Goal: Task Accomplishment & Management: Manage account settings

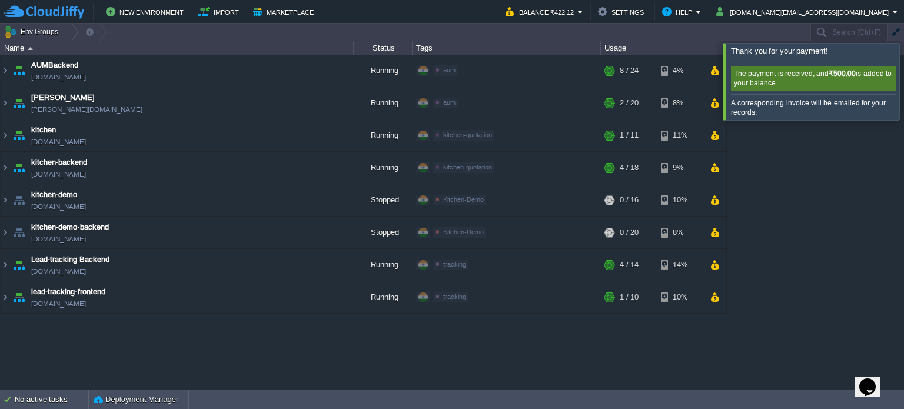
click at [904, 82] on div at bounding box center [919, 81] width 0 height 77
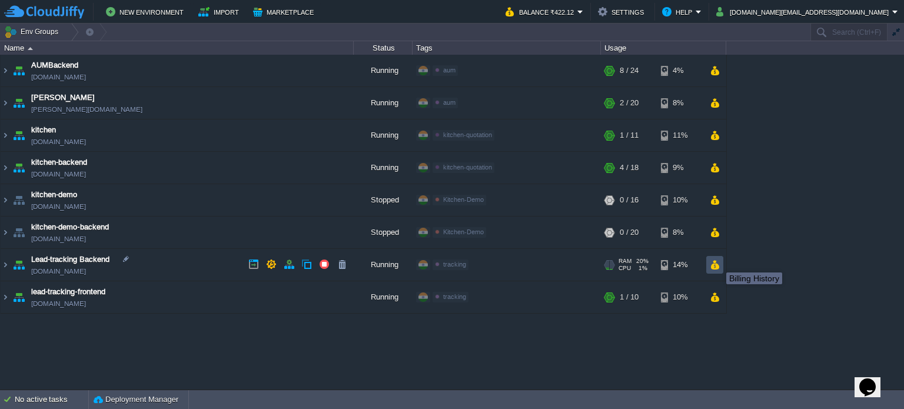
click at [718, 262] on button "button" at bounding box center [715, 265] width 10 height 11
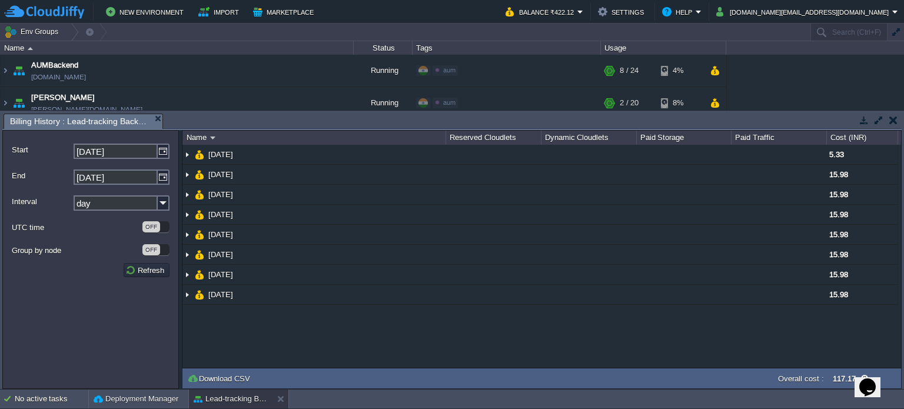
click at [893, 117] on button "button" at bounding box center [894, 120] width 8 height 11
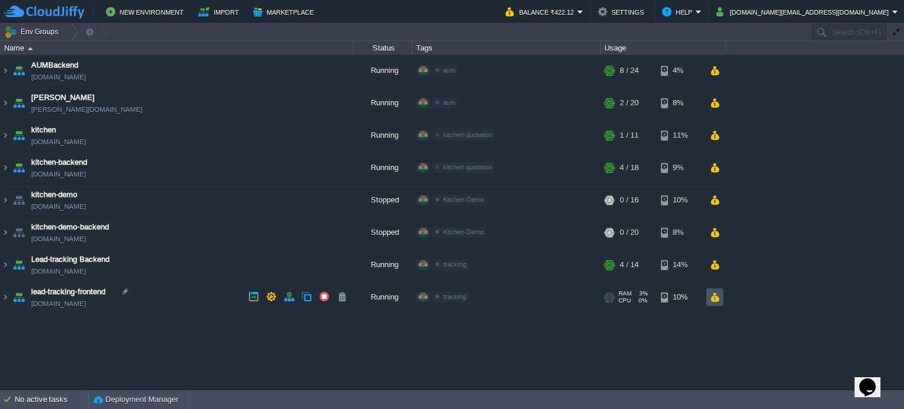
click at [716, 296] on button "button" at bounding box center [715, 297] width 10 height 11
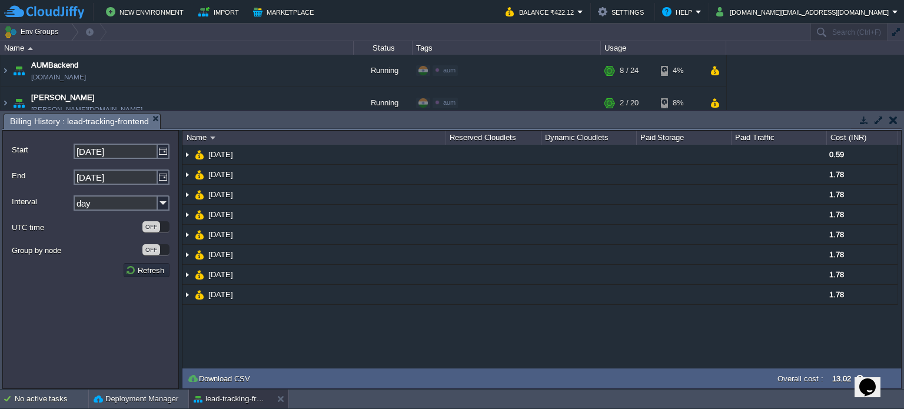
click at [866, 118] on button "button" at bounding box center [864, 120] width 11 height 11
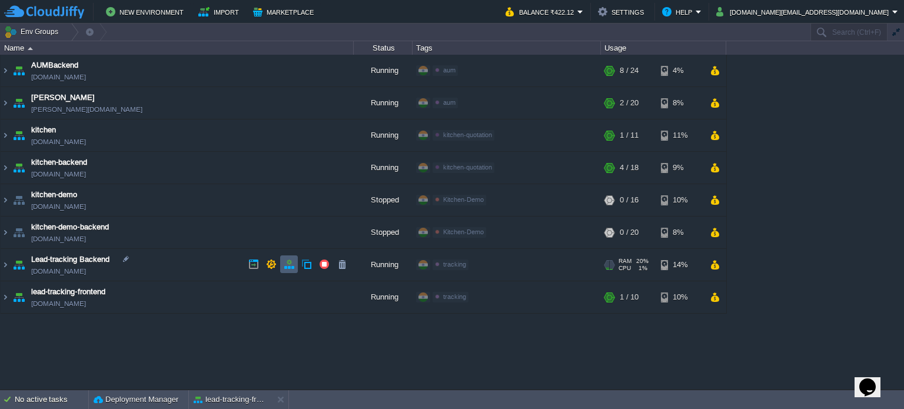
click at [290, 267] on button "button" at bounding box center [289, 264] width 11 height 11
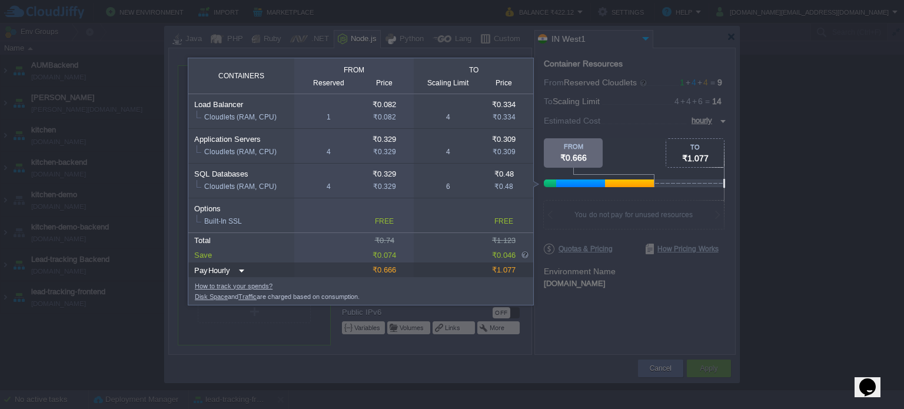
click at [695, 150] on div "TO" at bounding box center [696, 147] width 58 height 7
click at [579, 158] on span "₹0.666" at bounding box center [574, 157] width 26 height 9
click at [591, 216] on div at bounding box center [363, 298] width 727 height 221
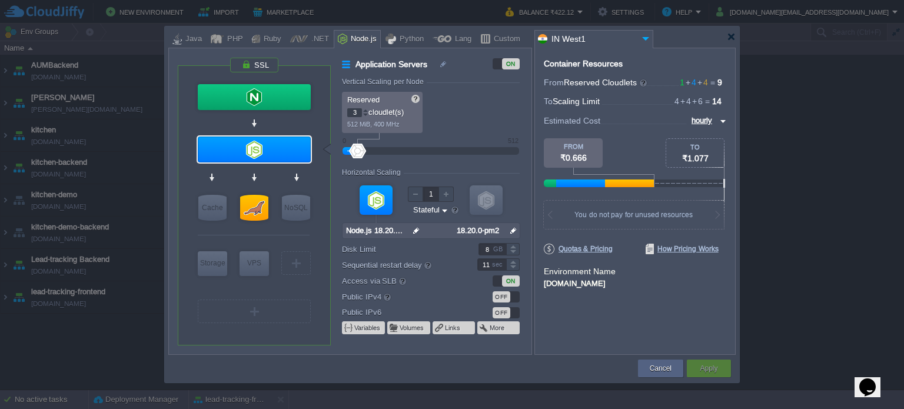
click at [365, 114] on div at bounding box center [366, 115] width 6 height 4
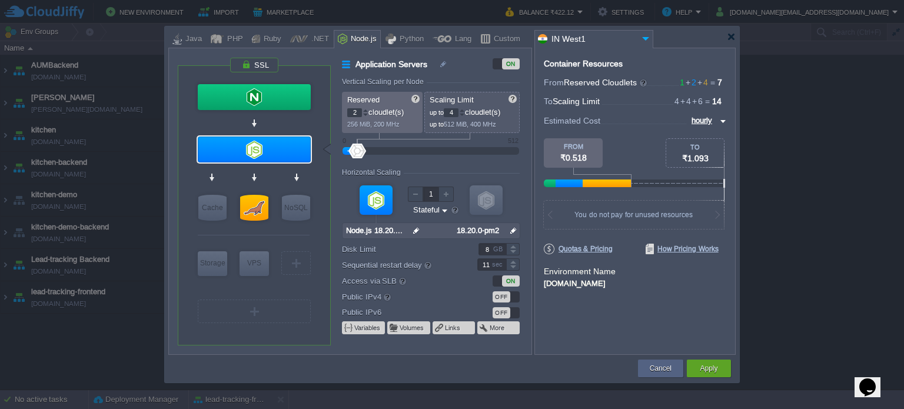
click at [365, 114] on div at bounding box center [366, 115] width 6 height 4
type input "0"
click at [365, 114] on div at bounding box center [366, 115] width 6 height 4
click at [365, 114] on div "Reserved 0 cloudlet(s) 0 MiB, 0 MHz Scaling Limit up to 4 cloudlet(s) up to 512…" at bounding box center [431, 112] width 178 height 41
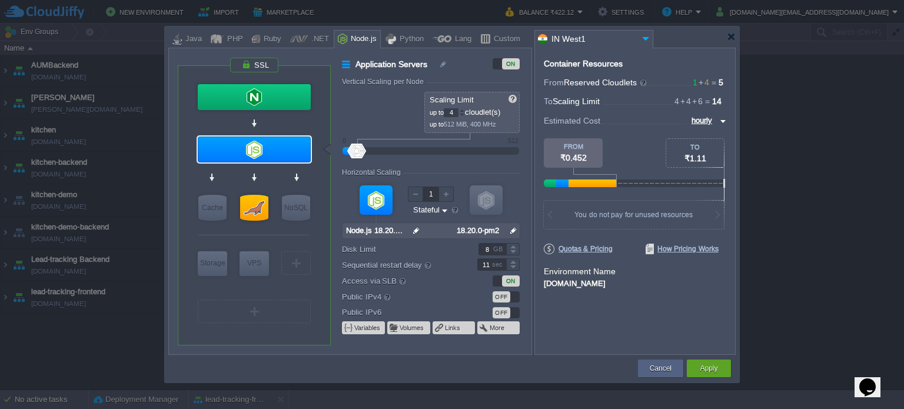
click at [464, 114] on div at bounding box center [462, 115] width 6 height 4
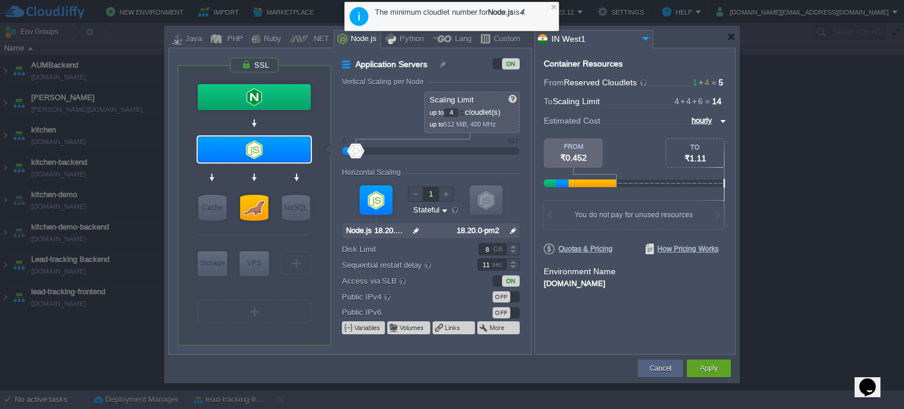
click at [351, 150] on div at bounding box center [355, 151] width 17 height 15
click at [351, 153] on div at bounding box center [355, 151] width 17 height 15
click at [468, 167] on form "Vertical Scaling per Node Reserved 0 cloudlet(s) 0 MiB, 0 MHz Scaling Limit up …" at bounding box center [436, 216] width 189 height 277
click at [463, 114] on div at bounding box center [462, 115] width 6 height 4
click at [465, 112] on div at bounding box center [462, 112] width 5 height 1
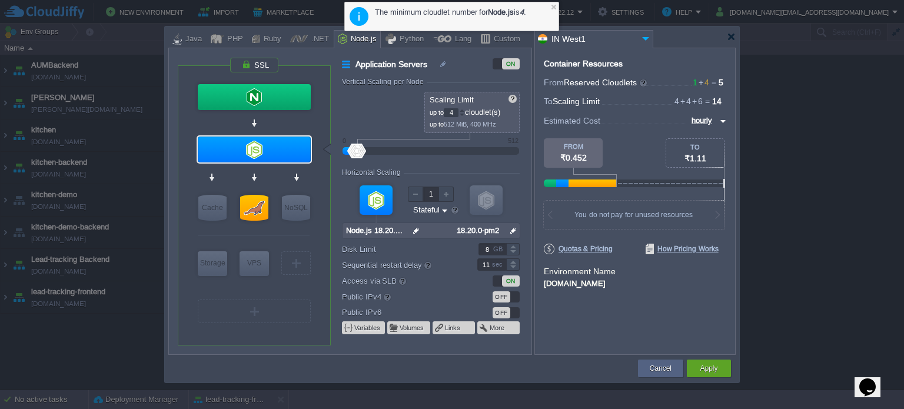
click at [372, 118] on div "Reserved 0 cloudlet(s) 0 MiB, 0 MHz Scaling Limit up to 4 cloudlet(s) up to 512…" at bounding box center [431, 112] width 178 height 41
click at [407, 168] on div "Horizontal Scaling" at bounding box center [431, 173] width 178 height 10
click at [386, 118] on div "Reserved 0 cloudlet(s) 0 MiB, 0 MHz Scaling Limit up to 4 cloudlet(s) up to 512…" at bounding box center [431, 112] width 178 height 41
click at [357, 151] on div at bounding box center [357, 151] width 17 height 15
click at [370, 110] on div "Reserved 0 cloudlet(s) 0 MiB, 0 MHz Scaling Limit up to 4 cloudlet(s) up to 512…" at bounding box center [431, 112] width 178 height 41
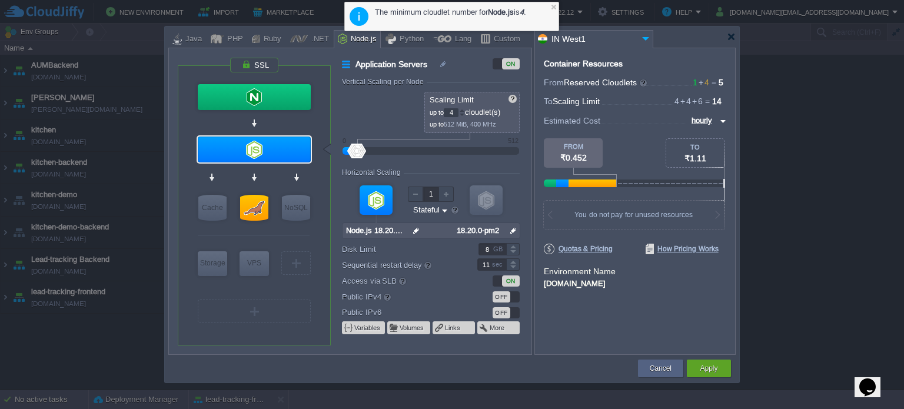
click at [511, 141] on div "512" at bounding box center [513, 140] width 11 height 7
click at [511, 145] on div at bounding box center [438, 151] width 164 height 13
click at [514, 142] on div "512" at bounding box center [513, 140] width 11 height 7
click at [565, 316] on div "Container Resources From Reserved Cloudlets 1 + 4 ... = 5 not added To Scaling …" at bounding box center [635, 201] width 201 height 307
click at [711, 121] on input "hourly" at bounding box center [702, 120] width 29 height 13
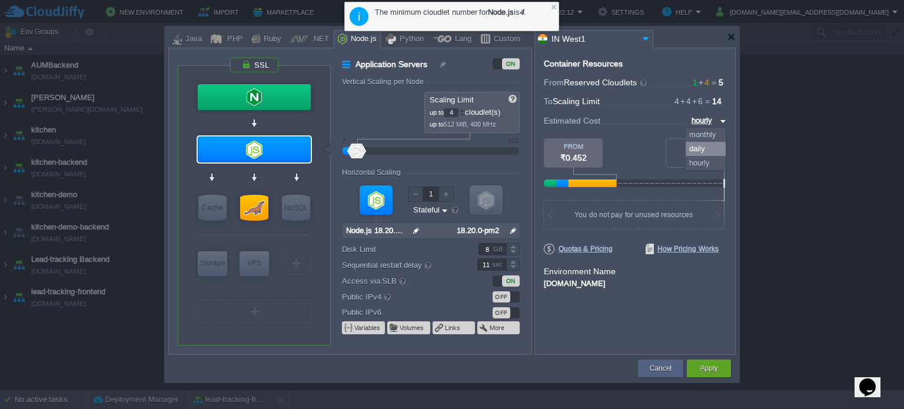
click at [709, 151] on div "daily" at bounding box center [706, 149] width 40 height 14
click at [462, 113] on div at bounding box center [462, 115] width 6 height 4
click at [465, 113] on div at bounding box center [462, 115] width 6 height 4
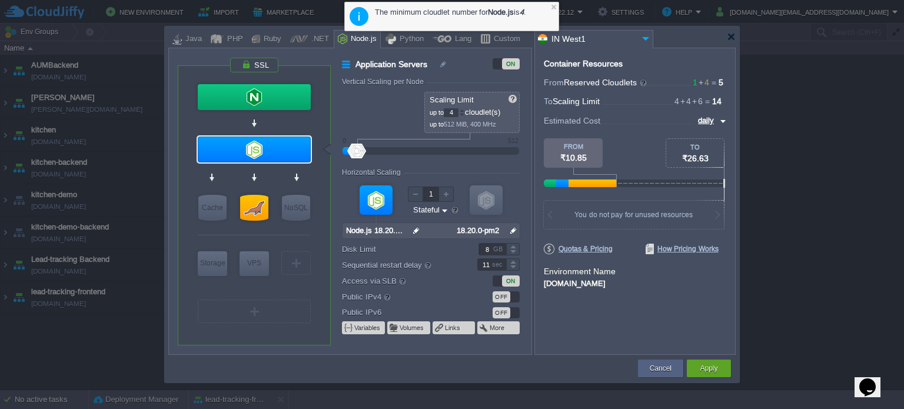
click at [465, 113] on div at bounding box center [462, 115] width 6 height 4
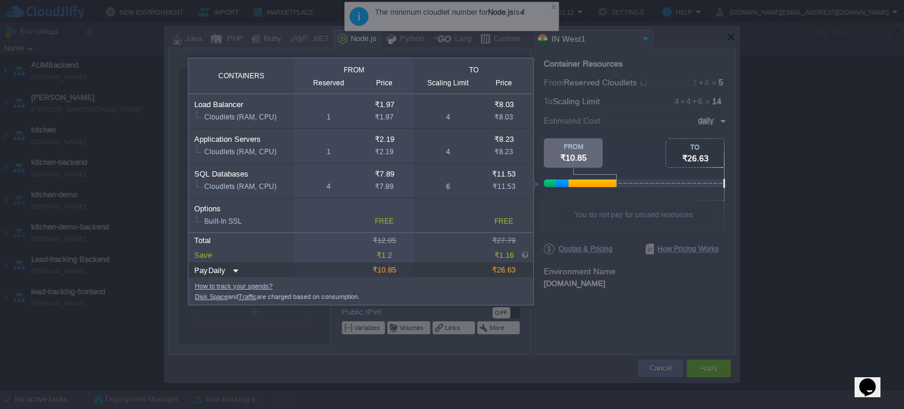
click at [610, 183] on div at bounding box center [593, 184] width 48 height 8
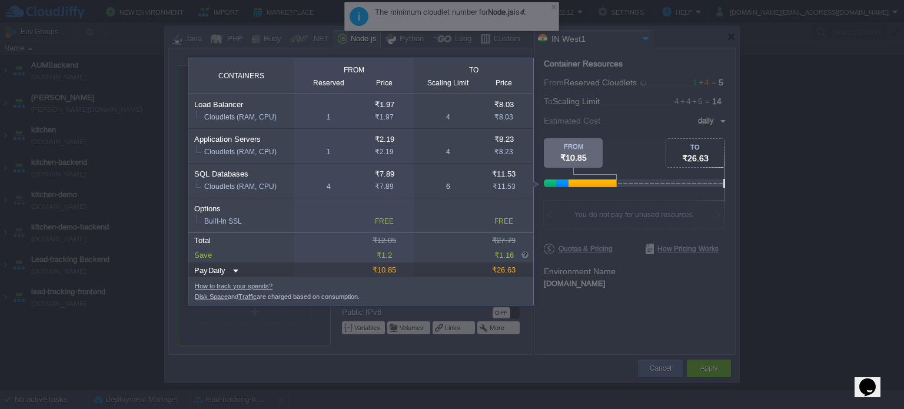
click at [597, 183] on div at bounding box center [593, 184] width 48 height 8
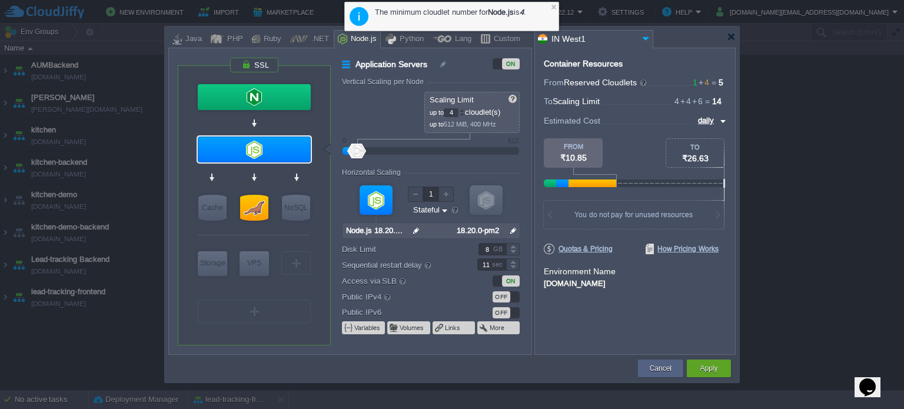
click at [683, 220] on div at bounding box center [634, 215] width 180 height 28
click at [416, 195] on div at bounding box center [415, 194] width 15 height 15
click at [668, 304] on div "Container Resources From Reserved Cloudlets 1 + 4 ... = 5 not added To Scaling …" at bounding box center [635, 201] width 201 height 307
click at [312, 36] on div ".NET" at bounding box center [318, 40] width 21 height 18
click at [334, 38] on div "Node.js" at bounding box center [357, 39] width 47 height 18
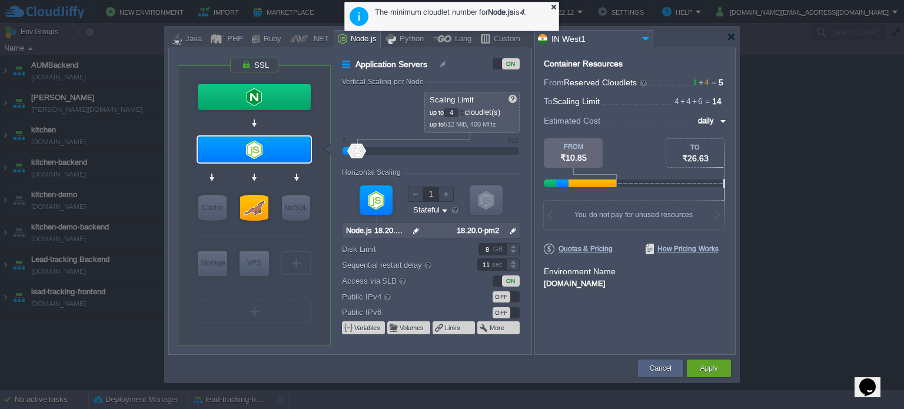
click at [552, 4] on div at bounding box center [554, 7] width 8 height 8
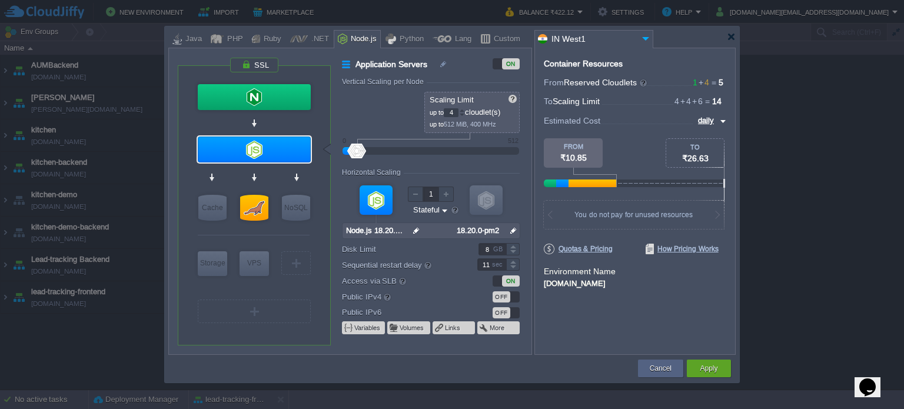
click at [313, 41] on div ".NET" at bounding box center [318, 40] width 21 height 18
click at [181, 41] on div at bounding box center [177, 39] width 9 height 18
click at [670, 292] on div "Container Resources From Reserved Cloudlets 1 + 4 ... = 5 not added To Scaling …" at bounding box center [635, 201] width 201 height 307
click at [715, 120] on input "daily" at bounding box center [706, 120] width 22 height 13
click at [713, 135] on div "monthly" at bounding box center [706, 135] width 40 height 14
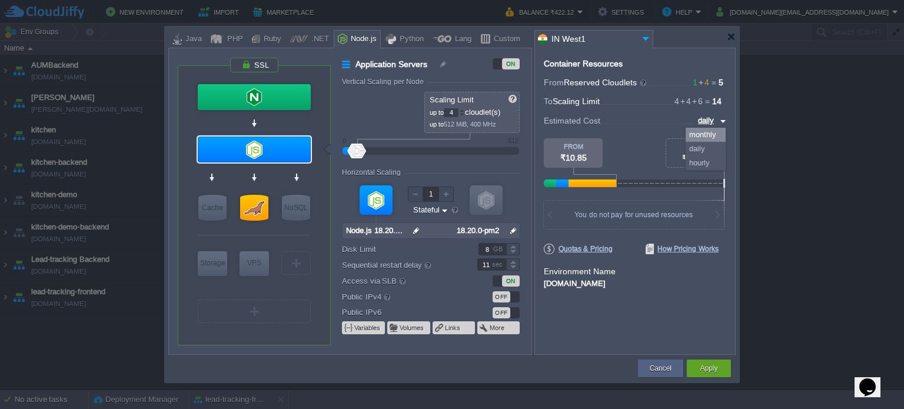
type input "monthly"
click at [685, 274] on form "Environment Name [DOMAIN_NAME]" at bounding box center [635, 278] width 183 height 25
click at [512, 251] on div at bounding box center [513, 253] width 14 height 6
type input "5"
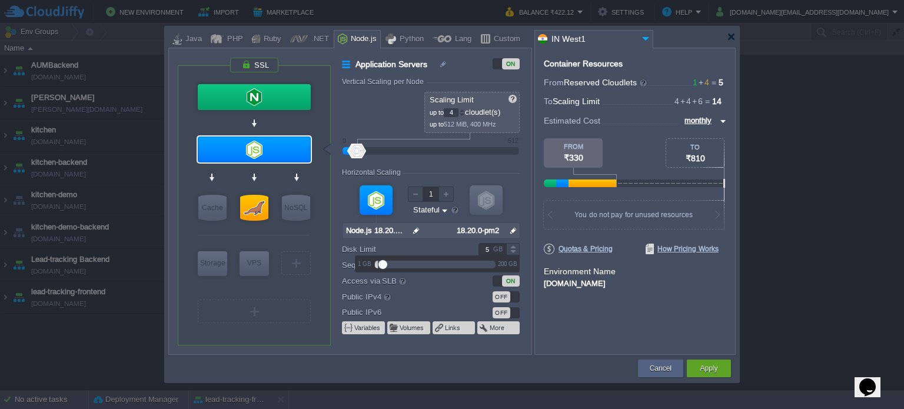
click at [512, 251] on div at bounding box center [513, 253] width 14 height 6
click at [651, 324] on div "Container Resources From Reserved Cloudlets 1 + 4 ... = 5 not added To Scaling …" at bounding box center [635, 201] width 201 height 307
click at [514, 264] on div at bounding box center [513, 264] width 13 height 1
click at [513, 264] on div at bounding box center [513, 264] width 13 height 1
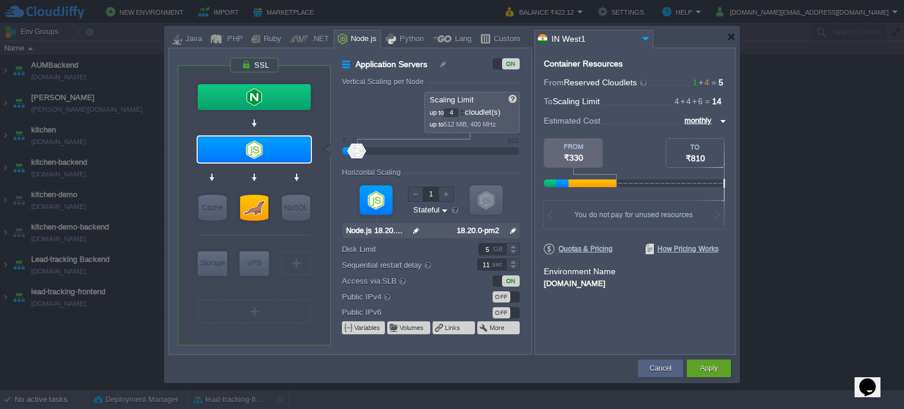
type input "10"
click at [513, 267] on div at bounding box center [513, 268] width 14 height 6
click at [665, 323] on div "Container Resources From Reserved Cloudlets 1 + 4 ... = 5 not added To Scaling …" at bounding box center [635, 201] width 201 height 307
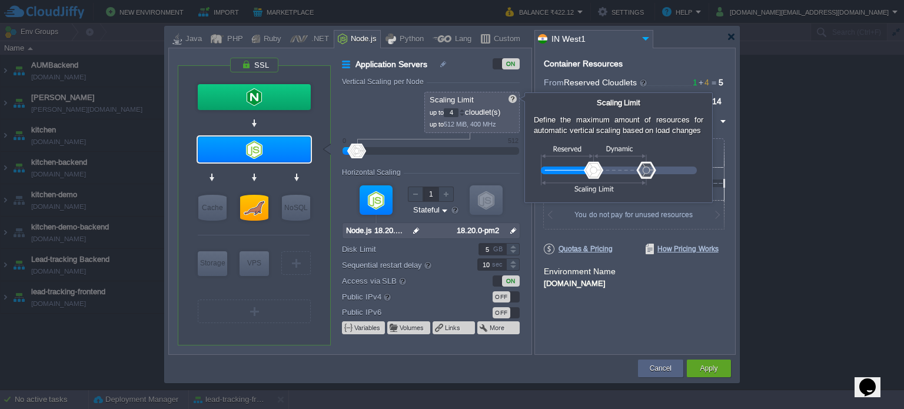
click at [571, 171] on img at bounding box center [619, 169] width 156 height 47
click at [568, 169] on img at bounding box center [619, 169] width 156 height 47
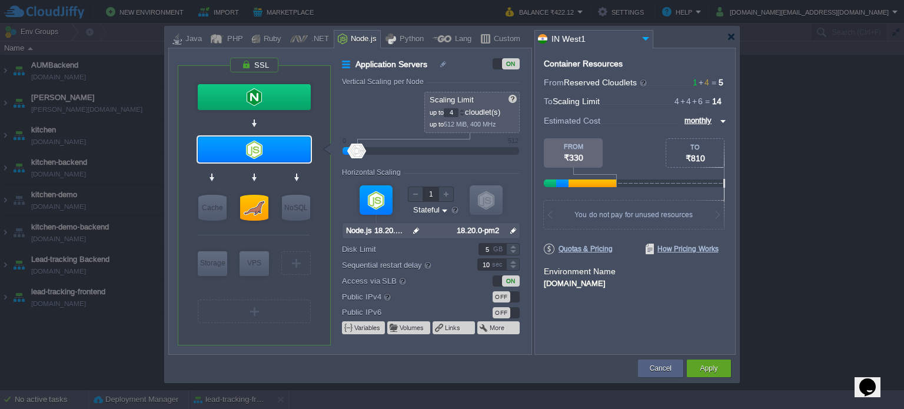
click at [377, 107] on div "Reserved 0 cloudlet(s) 0 MiB, 0 MHz Scaling Limit up to 4 cloudlet(s) up to 512…" at bounding box center [431, 112] width 178 height 41
click at [349, 153] on div at bounding box center [357, 151] width 17 height 15
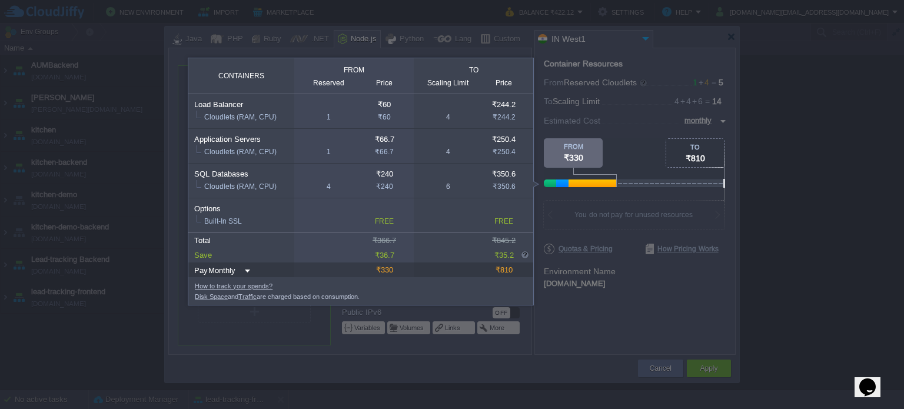
click at [710, 151] on div "TO" at bounding box center [696, 147] width 58 height 7
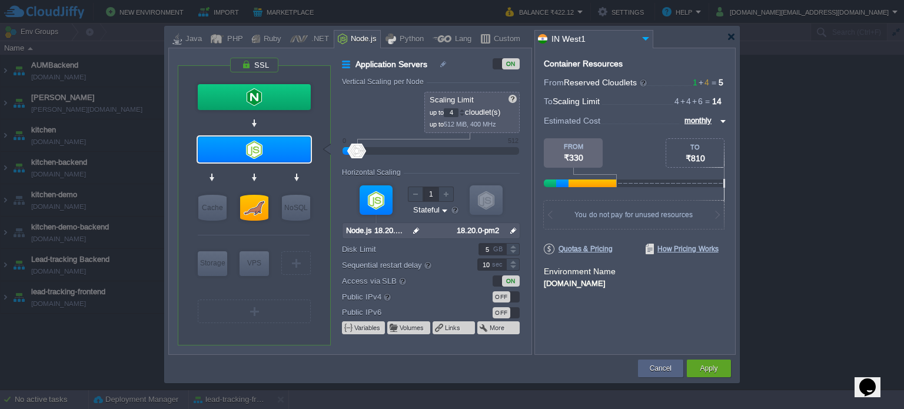
click at [694, 296] on div "Container Resources From Reserved Cloudlets 1 + 4 ... = 5 not added To Scaling …" at bounding box center [635, 201] width 201 height 307
click at [677, 311] on div "Container Resources From Reserved Cloudlets 1 + 4 ... = 5 not added To Scaling …" at bounding box center [635, 201] width 201 height 307
click at [485, 200] on div at bounding box center [486, 199] width 33 height 29
click at [376, 197] on div at bounding box center [376, 199] width 33 height 29
click at [379, 199] on div at bounding box center [376, 199] width 33 height 29
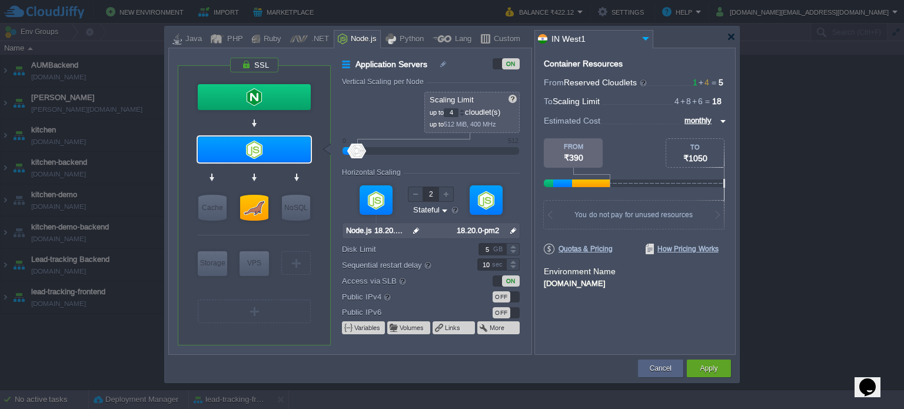
type input "1"
click at [413, 195] on div at bounding box center [415, 194] width 15 height 15
click at [511, 230] on img at bounding box center [514, 230] width 12 height 15
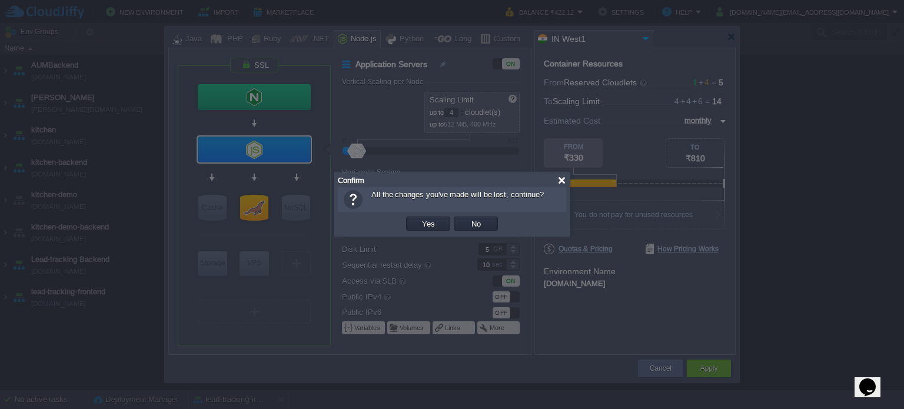
click at [563, 180] on div at bounding box center [562, 180] width 9 height 9
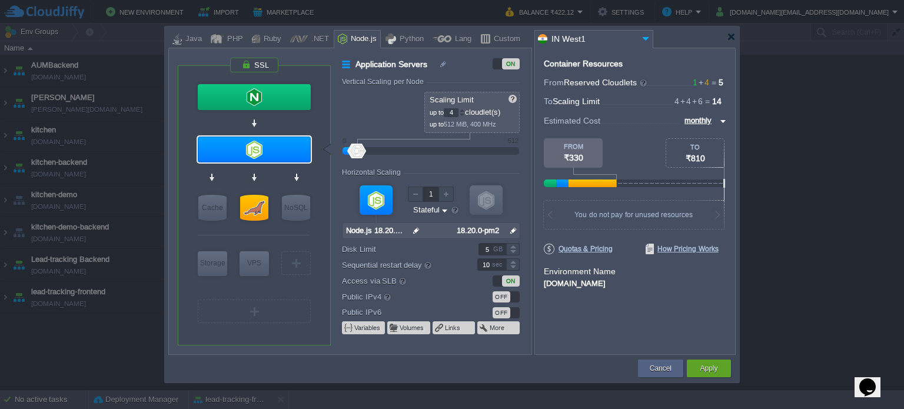
click at [628, 327] on div "Container Resources From Reserved Cloudlets 1 + 4 ... = 5 not added To Scaling …" at bounding box center [635, 201] width 201 height 307
click at [264, 96] on div at bounding box center [254, 97] width 113 height 26
type input "Load Balancer"
type input "1"
type input "NGINX 1.26.2"
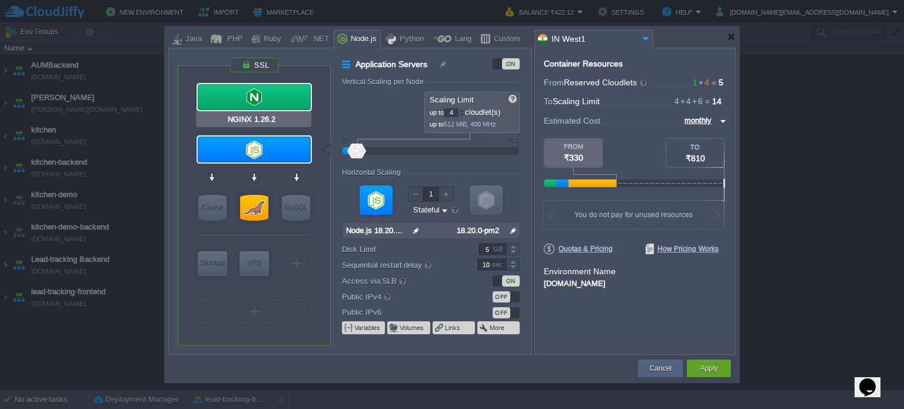
type input "null"
type input "1.26.2-almalin..."
type input "20"
type input "30"
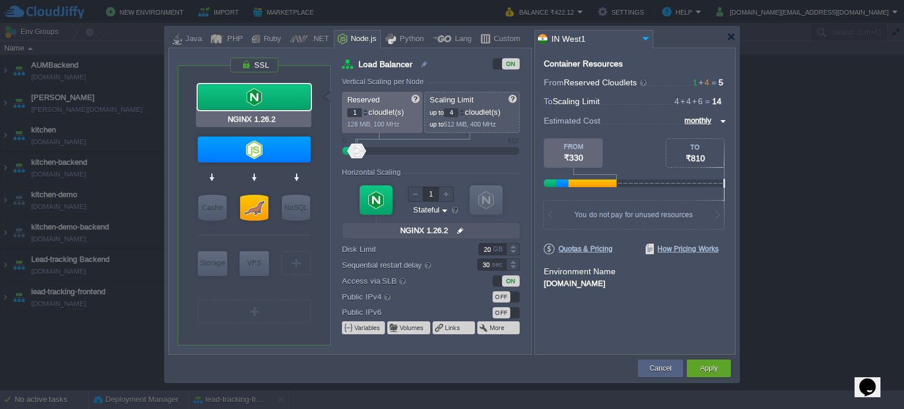
type input "Node.js 18.20.0 LTS"
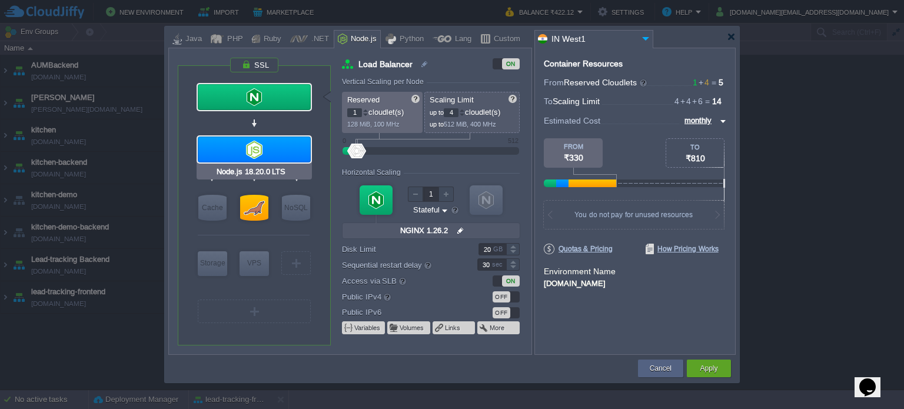
click at [285, 153] on div at bounding box center [254, 150] width 113 height 26
type input "Application Servers"
type input "0"
type input "Node.js 18.20...."
type input "null"
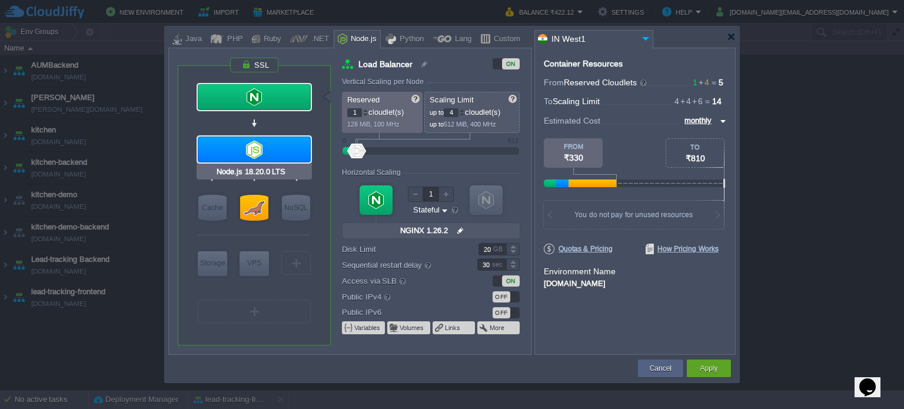
type input "18.20.0-pm2"
type input "5"
type input "10"
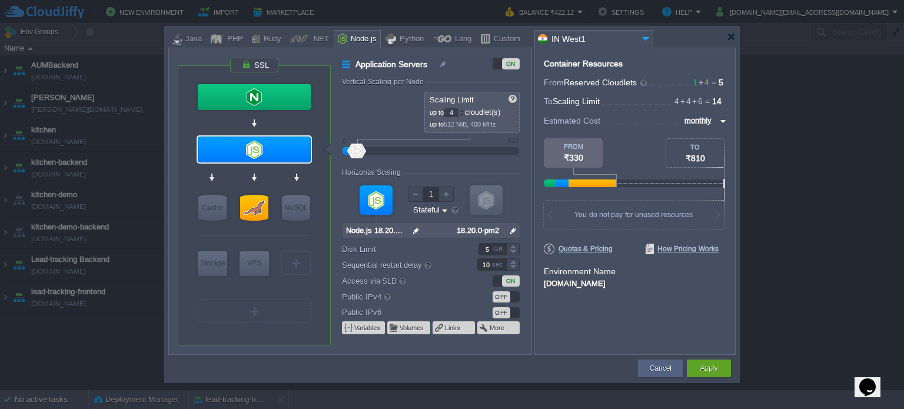
click at [684, 318] on div "Container Resources From Reserved Cloudlets 1 + 4 ... = 5 not added To Scaling …" at bounding box center [635, 201] width 201 height 307
click at [353, 151] on div at bounding box center [357, 151] width 17 height 15
click at [350, 151] on div at bounding box center [357, 151] width 17 height 15
click at [344, 151] on div at bounding box center [348, 151] width 11 height 8
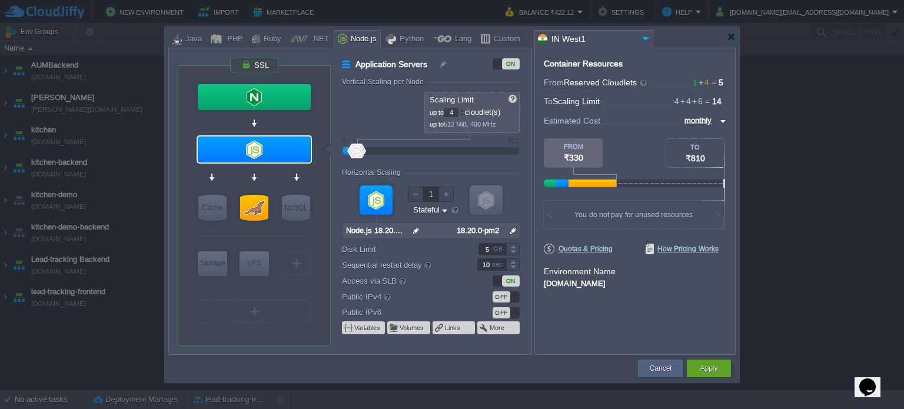
click at [356, 151] on div at bounding box center [357, 151] width 17 height 15
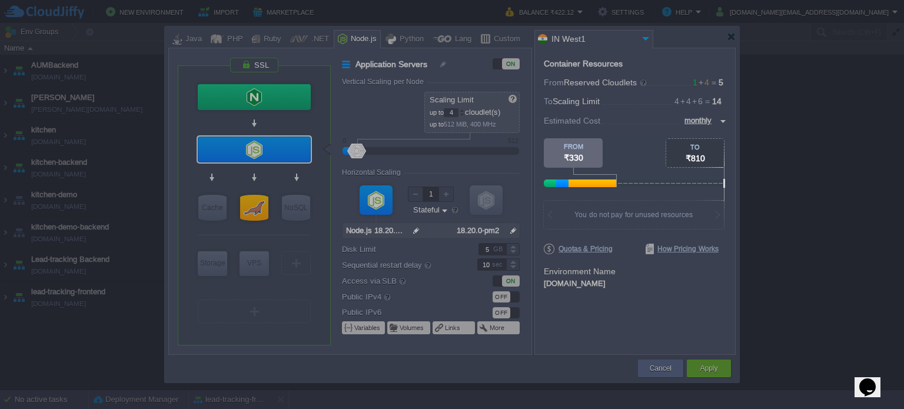
click at [694, 297] on body "New Environment Import Marketplace Bonus ₹0.00 Upgrade Account Balance ₹422.12 …" at bounding box center [452, 204] width 904 height 409
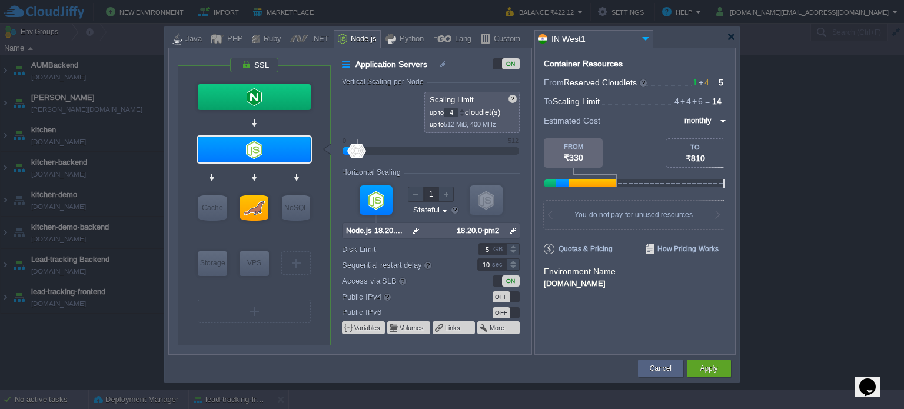
click at [712, 121] on body "New Environment Import Marketplace Bonus ₹0.00 Upgrade Account Balance ₹422.12 …" at bounding box center [452, 204] width 904 height 409
click at [724, 120] on img at bounding box center [721, 121] width 9 height 14
click at [706, 148] on div "daily" at bounding box center [704, 149] width 44 height 14
click at [720, 122] on img at bounding box center [721, 121] width 9 height 14
click at [707, 160] on div "hourly" at bounding box center [706, 163] width 40 height 14
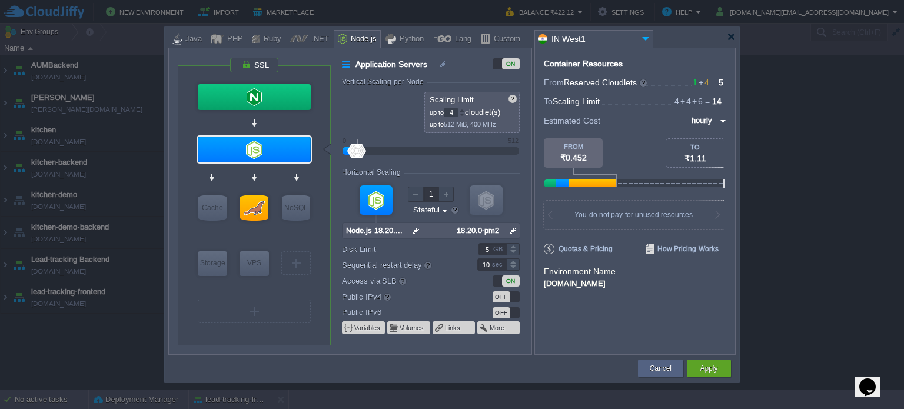
click at [724, 122] on img at bounding box center [721, 121] width 9 height 14
click at [715, 137] on div "monthly" at bounding box center [706, 135] width 40 height 14
type input "monthly"
click at [442, 211] on img at bounding box center [444, 210] width 9 height 11
click at [436, 226] on div "Stateless" at bounding box center [431, 224] width 38 height 14
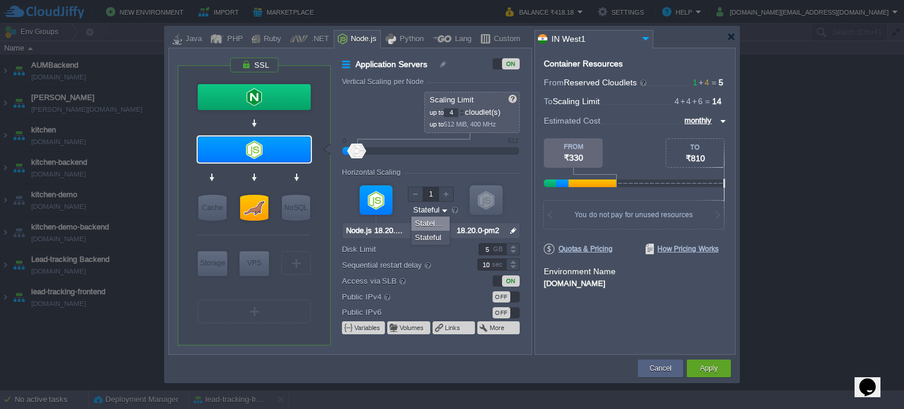
type input "Stateless"
click at [417, 197] on div at bounding box center [415, 194] width 15 height 15
click at [476, 173] on div "Horizontal Scaling" at bounding box center [431, 173] width 178 height 10
click at [511, 268] on div at bounding box center [513, 268] width 14 height 6
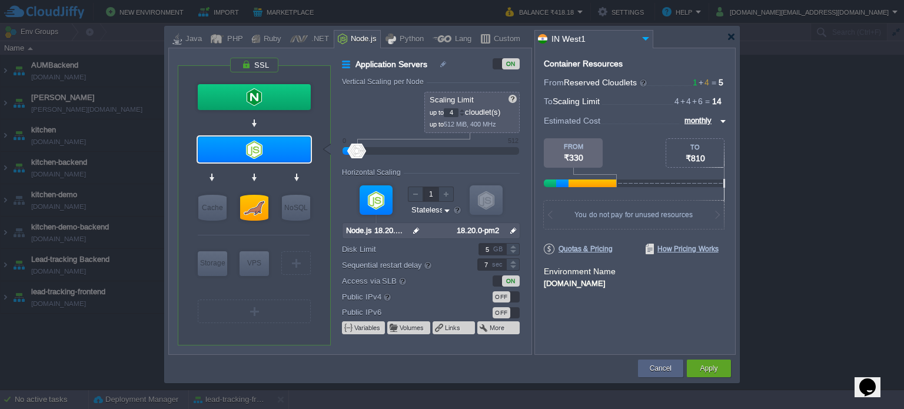
click at [511, 268] on div at bounding box center [513, 268] width 14 height 6
type input "6"
click at [511, 268] on div at bounding box center [513, 268] width 14 height 6
click at [515, 251] on div at bounding box center [513, 253] width 14 height 6
type input "5"
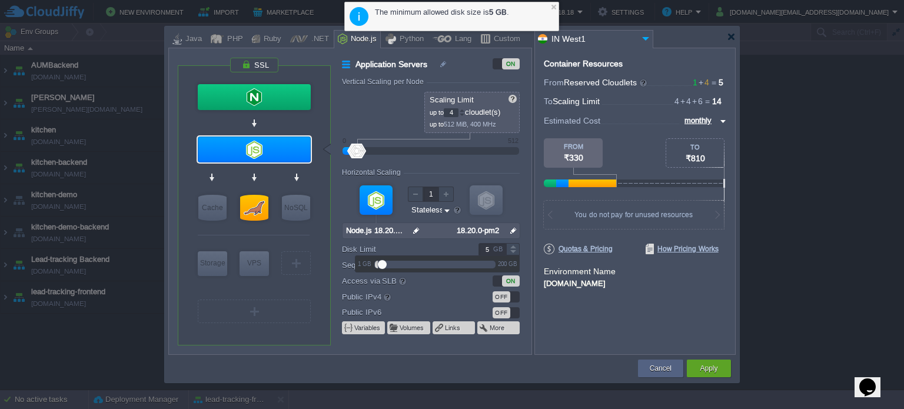
click at [535, 263] on div "Container Resources From Reserved Cloudlets 1 + 4 ... = 5 not added To Scaling …" at bounding box center [635, 201] width 201 height 307
click at [544, 327] on div "Container Resources From Reserved Cloudlets 1 + 4 ... = 5 not added To Scaling …" at bounding box center [635, 201] width 201 height 307
click at [553, 6] on div at bounding box center [554, 7] width 8 height 8
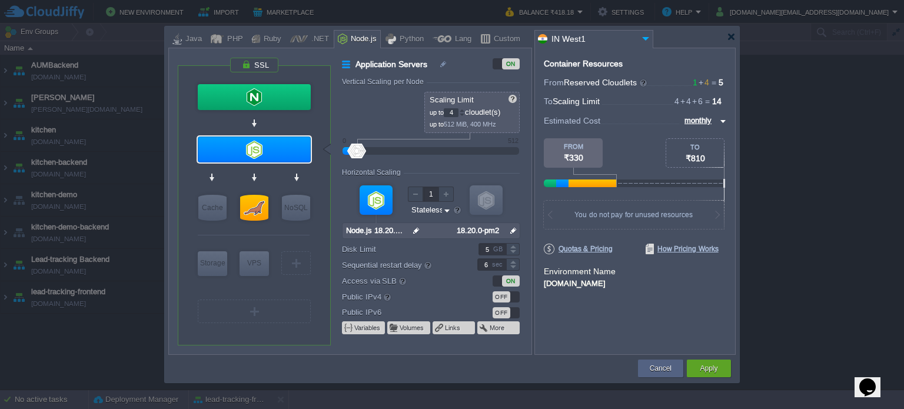
click at [496, 61] on div "ON" at bounding box center [506, 63] width 27 height 11
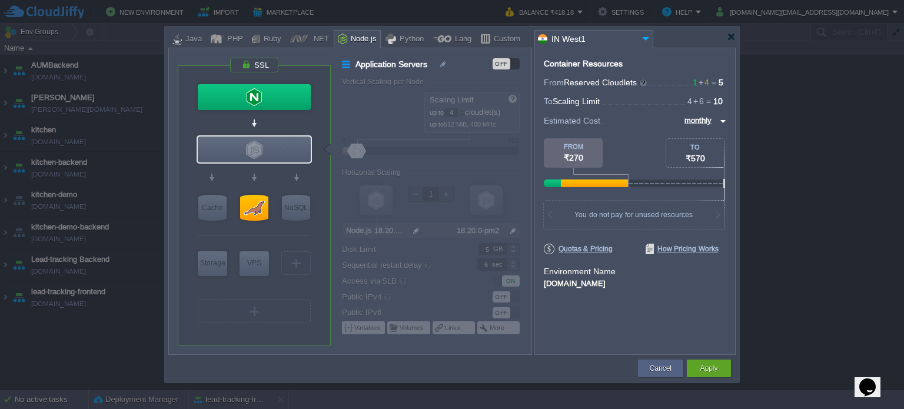
click at [513, 61] on div "OFF" at bounding box center [506, 63] width 27 height 11
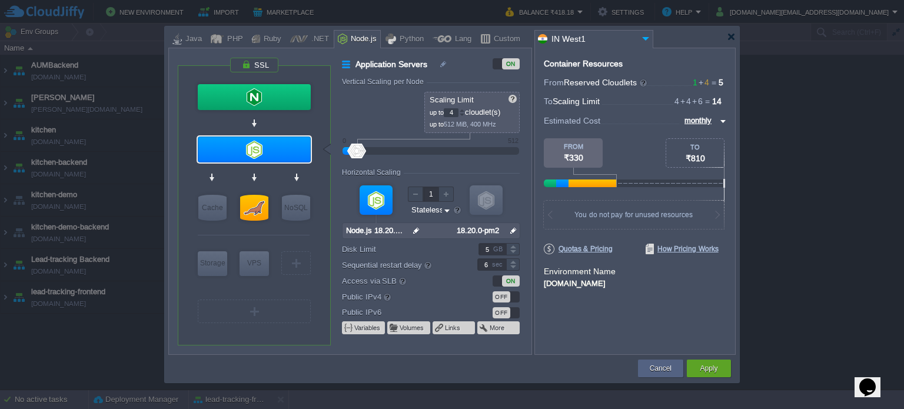
click at [497, 62] on div "ON" at bounding box center [506, 63] width 27 height 11
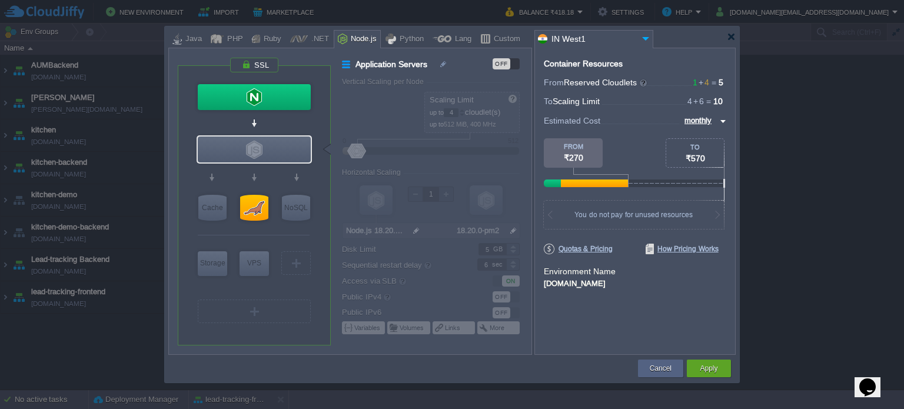
click at [511, 63] on div "OFF" at bounding box center [506, 63] width 27 height 11
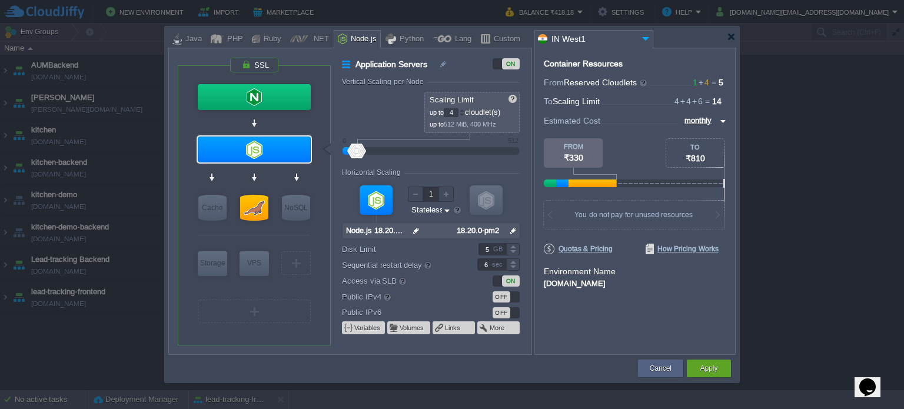
click at [629, 320] on div "Container Resources From Reserved Cloudlets 1 + 4 ... = 5 not added To Scaling …" at bounding box center [635, 201] width 201 height 307
click at [495, 65] on div "ON" at bounding box center [506, 63] width 27 height 11
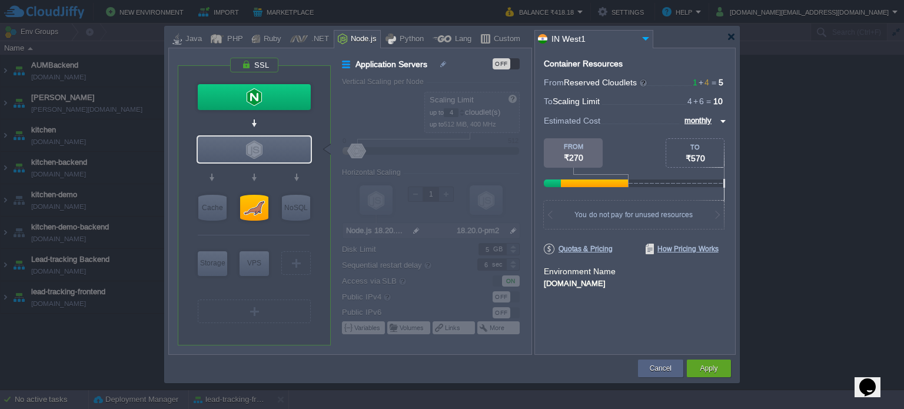
click at [714, 118] on input "monthly" at bounding box center [699, 120] width 36 height 13
click at [700, 148] on div "daily" at bounding box center [704, 149] width 44 height 14
type input "daily"
click at [656, 299] on div "Container Resources From Reserved Cloudlets 1 + 4 ... = 5 not added To Scaling …" at bounding box center [635, 201] width 201 height 307
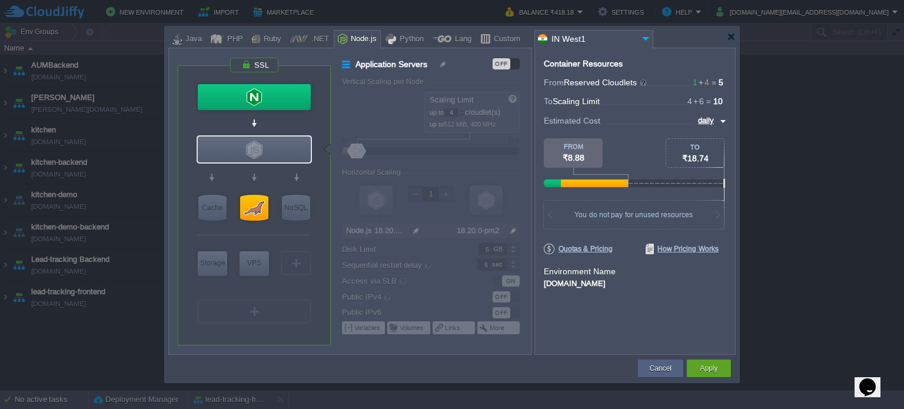
click at [647, 35] on img at bounding box center [646, 39] width 14 height 16
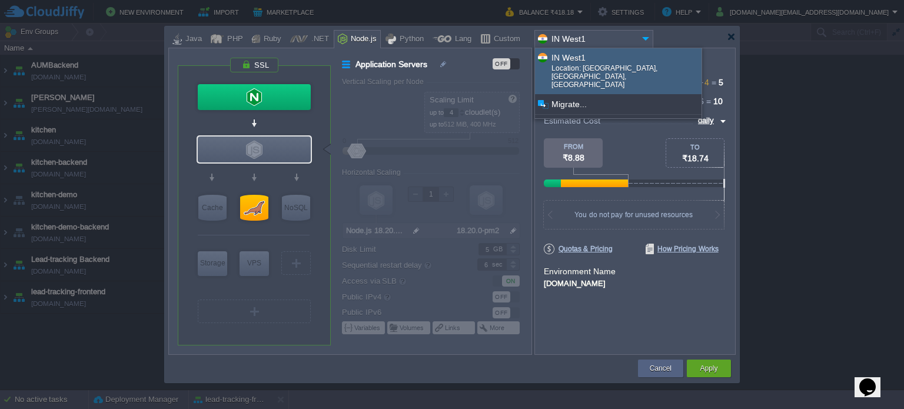
click at [647, 35] on img at bounding box center [646, 39] width 14 height 16
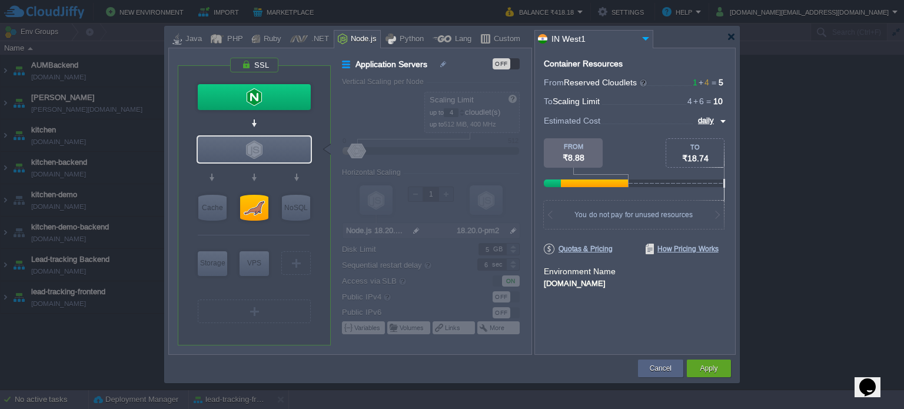
click at [664, 314] on div "Container Resources From Reserved Cloudlets 1 + 4 ... = 5 not added To Scaling …" at bounding box center [635, 201] width 201 height 307
click at [715, 369] on button "Apply" at bounding box center [709, 369] width 18 height 12
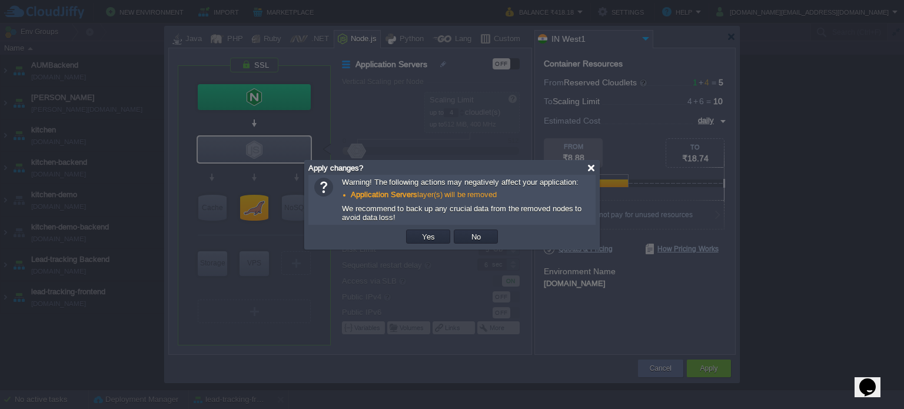
click at [591, 168] on div at bounding box center [591, 168] width 9 height 9
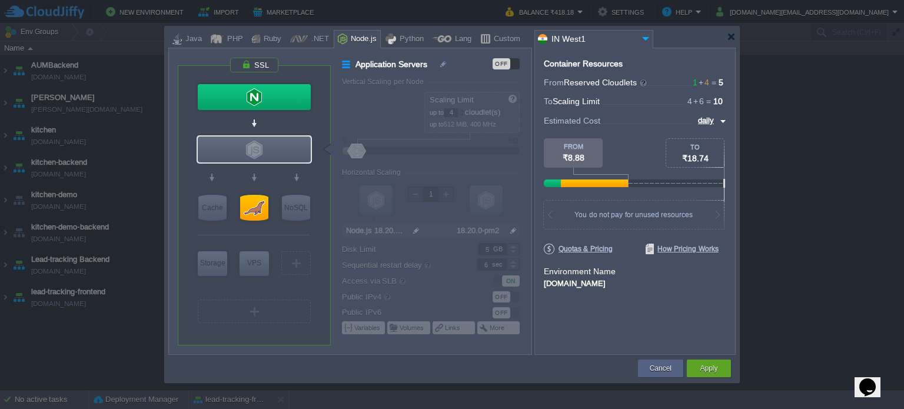
click at [608, 314] on div "Container Resources From Reserved Cloudlets 1 + 4 ... = 5 not added To Scaling …" at bounding box center [635, 201] width 201 height 307
click at [711, 369] on button "Apply" at bounding box center [709, 369] width 18 height 12
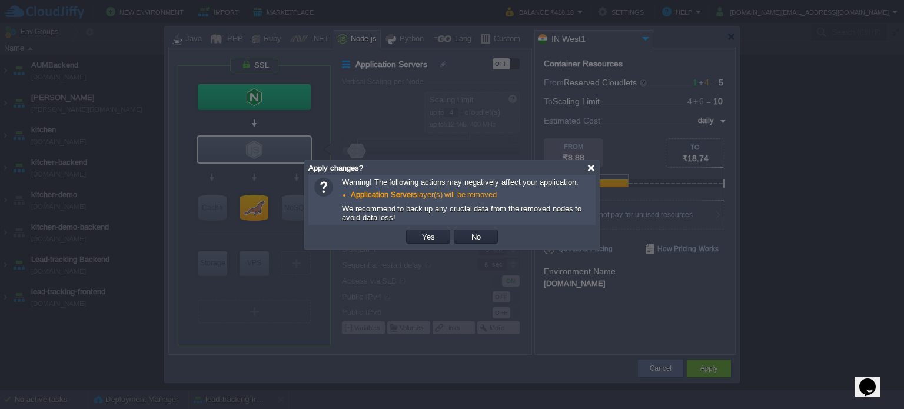
click at [590, 168] on div at bounding box center [591, 168] width 9 height 9
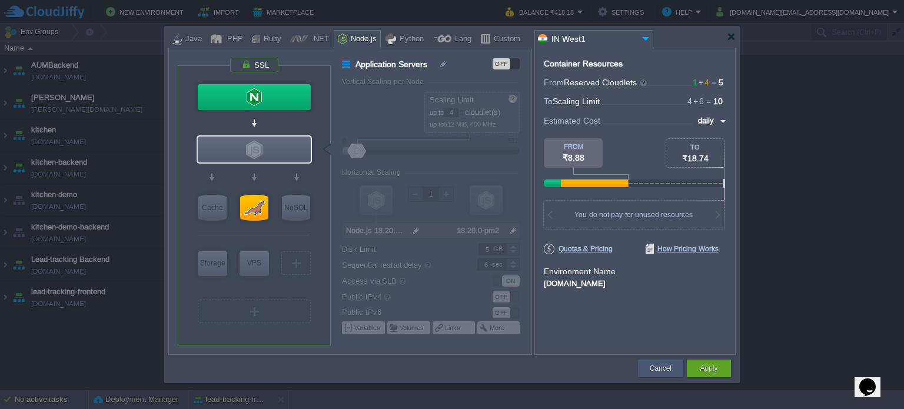
click at [659, 369] on button "Cancel" at bounding box center [661, 369] width 22 height 12
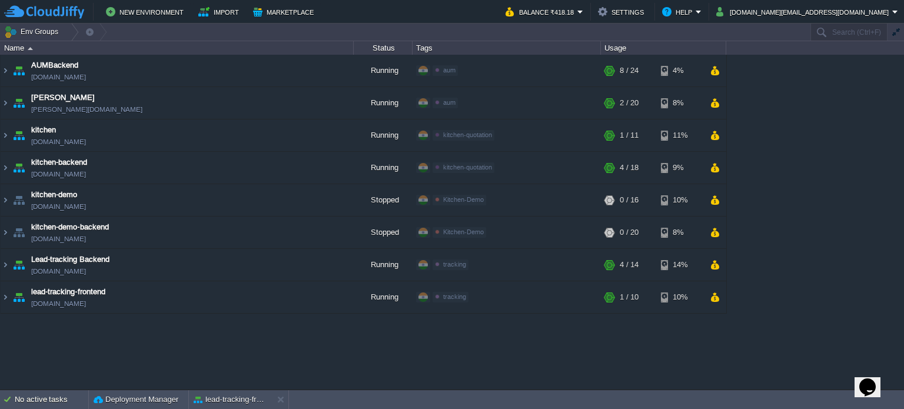
click at [659, 369] on div "AUMBackend [DOMAIN_NAME] Running aum Edit RAM 24% CPU 1% 8 / 24 4% aumtech [DOM…" at bounding box center [452, 222] width 904 height 335
click at [711, 266] on button "button" at bounding box center [715, 265] width 10 height 11
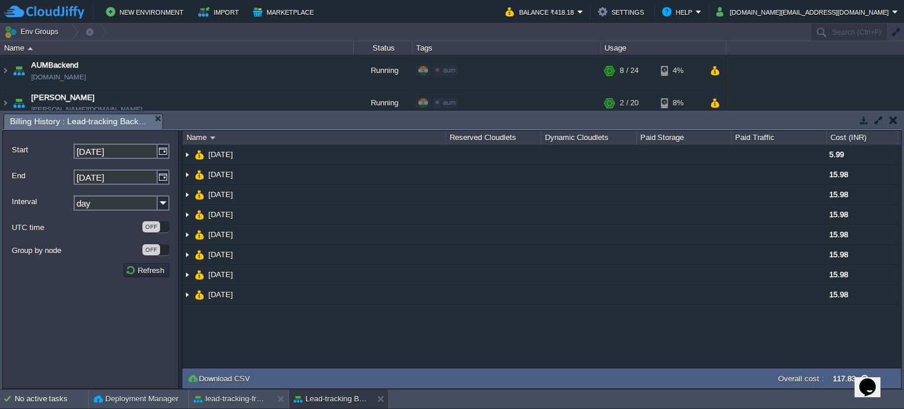
click at [848, 136] on div "Cost (INR)" at bounding box center [863, 138] width 70 height 14
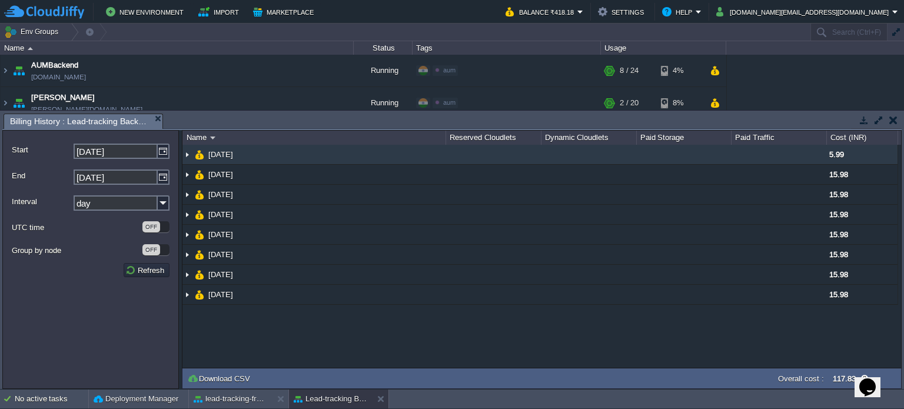
click at [188, 155] on img at bounding box center [187, 154] width 9 height 19
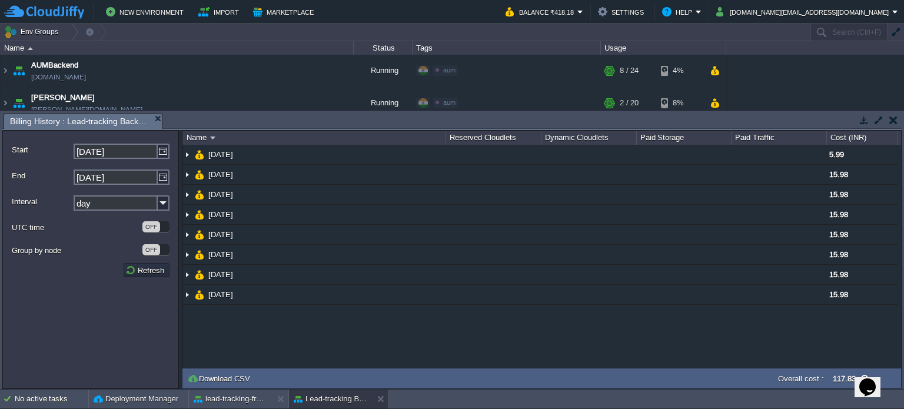
click at [894, 120] on button "button" at bounding box center [894, 120] width 8 height 11
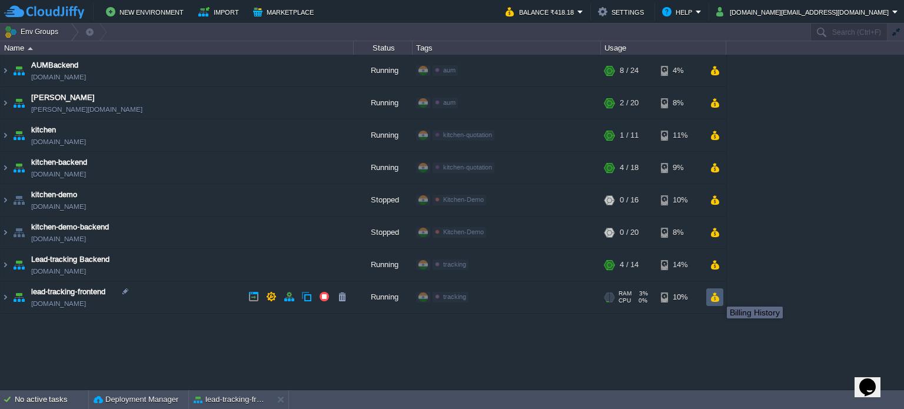
click at [718, 296] on button "button" at bounding box center [715, 297] width 10 height 11
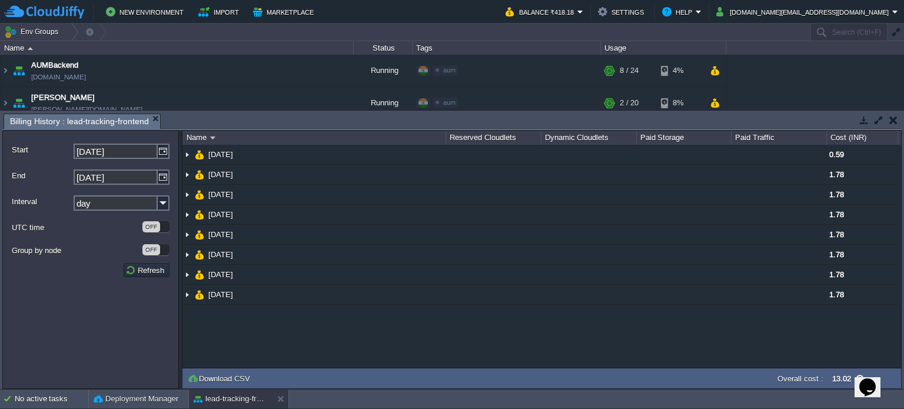
click at [891, 120] on button "button" at bounding box center [894, 120] width 8 height 11
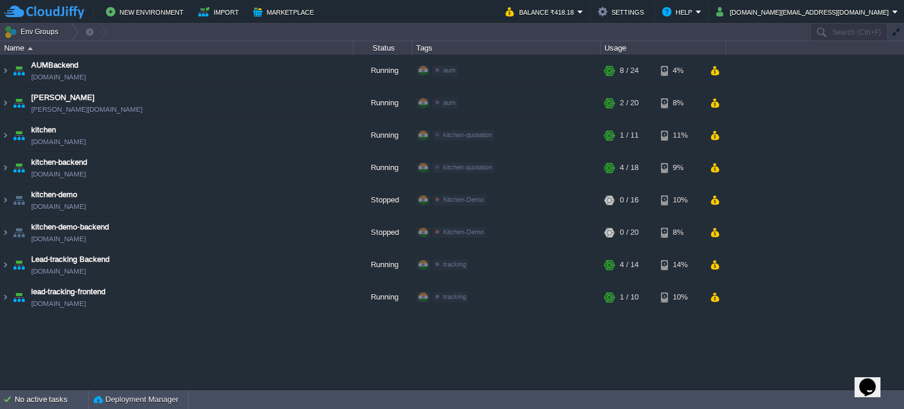
click at [594, 357] on div "AUMBackend [DOMAIN_NAME] Running aum Edit RAM 24% CPU 1% 8 / 24 4% aumtech [DOM…" at bounding box center [452, 222] width 904 height 335
click at [714, 265] on button "button" at bounding box center [715, 265] width 10 height 11
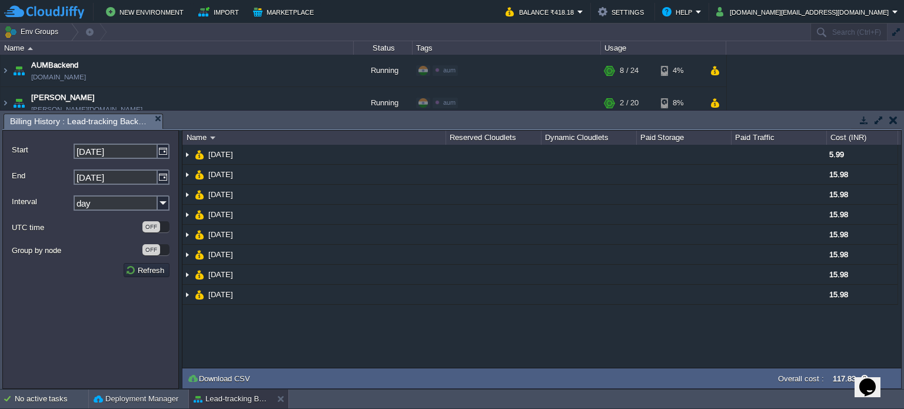
click at [897, 122] on button "button" at bounding box center [894, 120] width 8 height 11
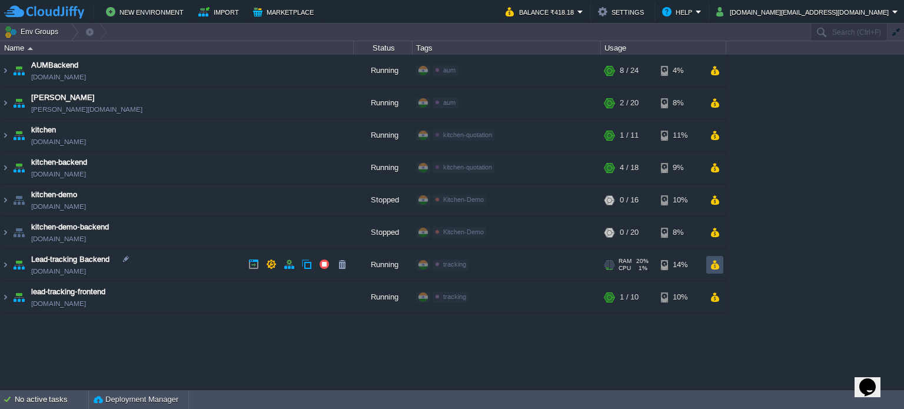
click at [715, 267] on button "button" at bounding box center [715, 265] width 10 height 11
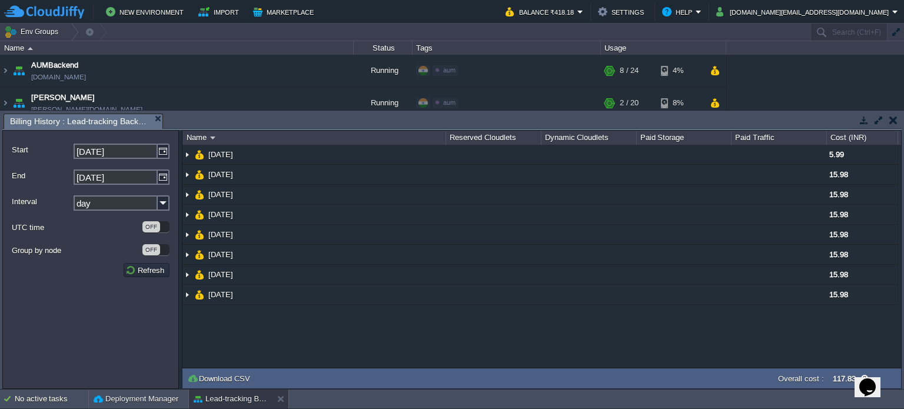
click at [893, 121] on button "button" at bounding box center [894, 120] width 8 height 11
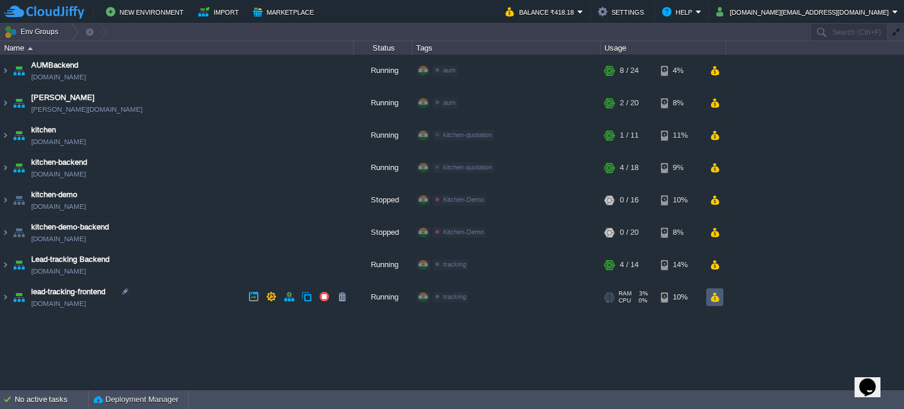
click at [716, 297] on button "button" at bounding box center [715, 297] width 10 height 11
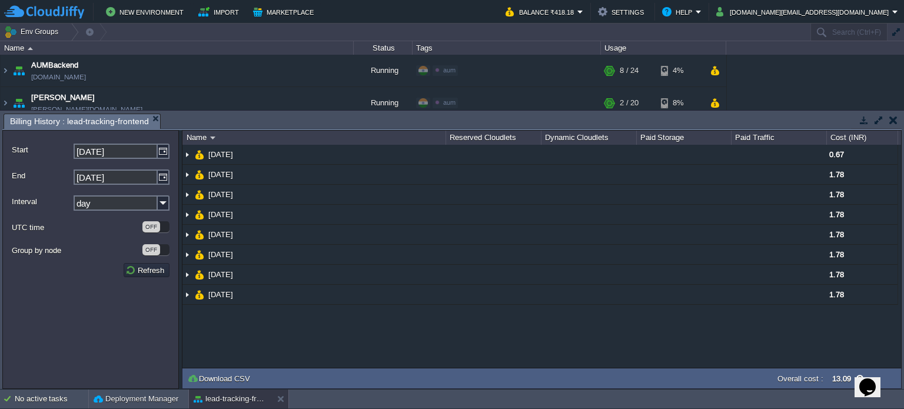
click at [893, 120] on button "button" at bounding box center [894, 120] width 8 height 11
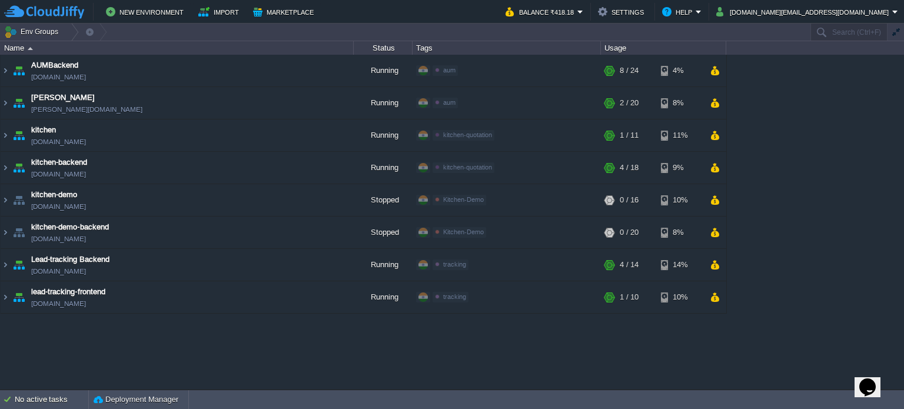
click at [736, 353] on div "AUMBackend [DOMAIN_NAME] Running aum Edit RAM 24% CPU 1% 8 / 24 4% aumtech [DOM…" at bounding box center [452, 222] width 904 height 335
click at [714, 74] on button "button" at bounding box center [715, 70] width 10 height 11
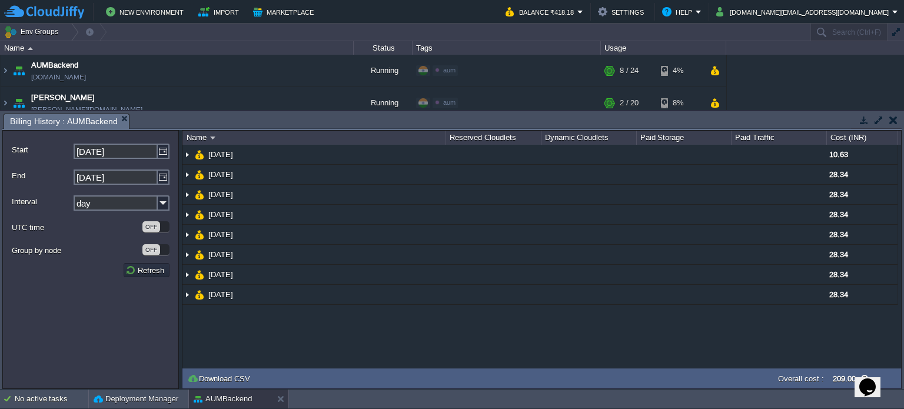
click at [890, 119] on button "button" at bounding box center [894, 120] width 8 height 11
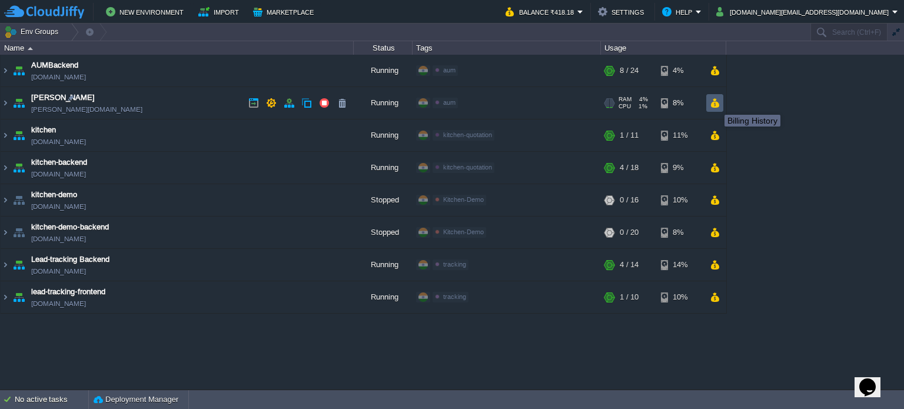
click at [716, 104] on button "button" at bounding box center [715, 103] width 10 height 11
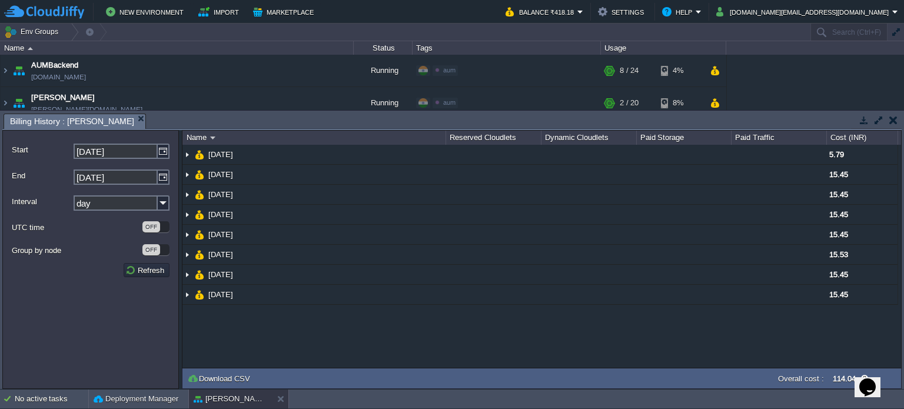
click at [897, 117] on td at bounding box center [893, 120] width 15 height 14
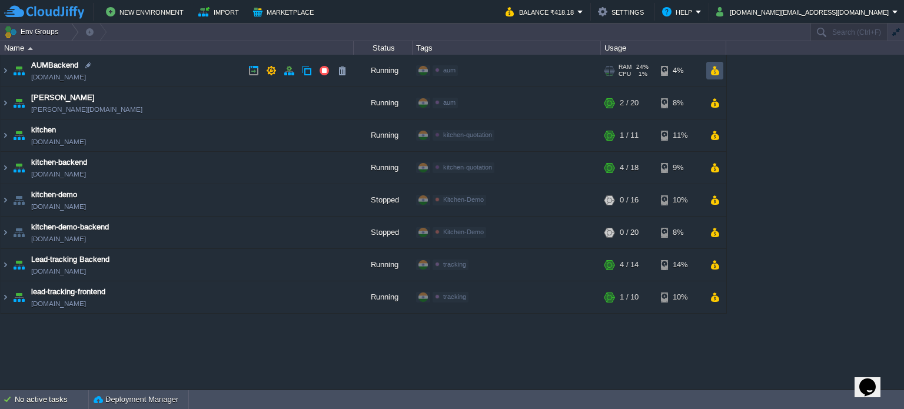
click at [711, 73] on button "button" at bounding box center [715, 70] width 10 height 11
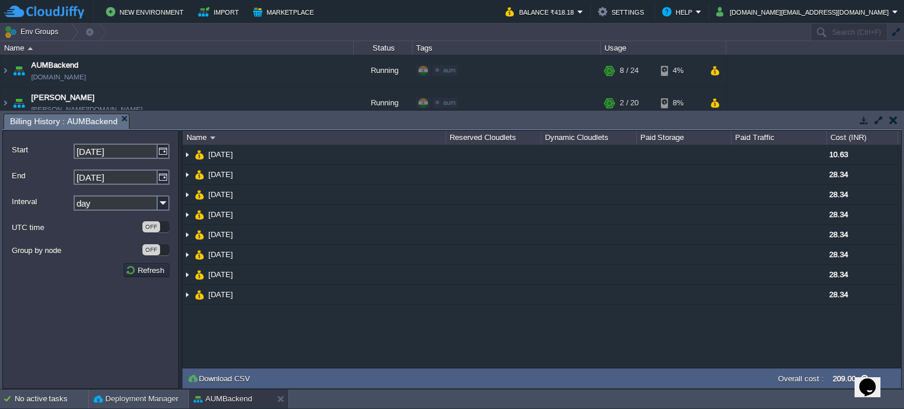
click at [891, 124] on button "button" at bounding box center [894, 120] width 8 height 11
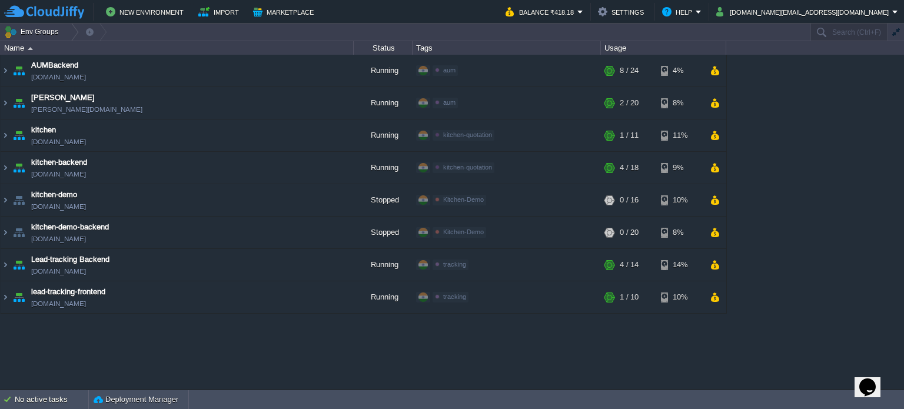
click at [664, 355] on div "AUMBackend [DOMAIN_NAME] Running aum Edit RAM 24% CPU 1% 8 / 24 4% aumtech [DOM…" at bounding box center [452, 222] width 904 height 335
click at [714, 163] on button "button" at bounding box center [715, 168] width 10 height 11
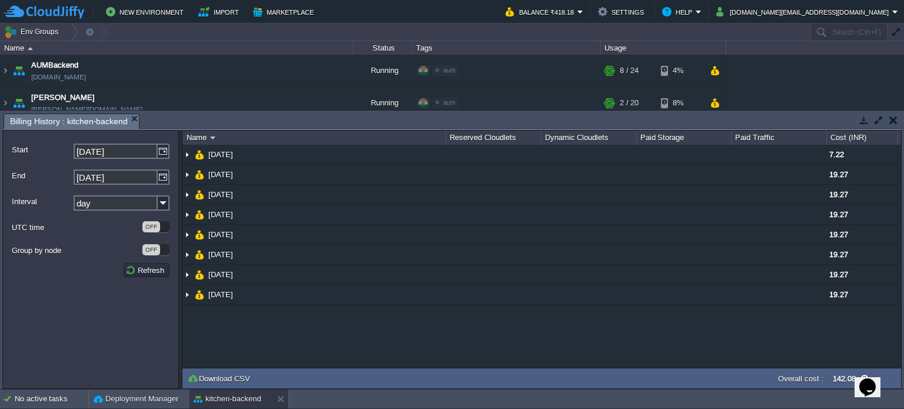
click at [899, 120] on td at bounding box center [893, 120] width 15 height 14
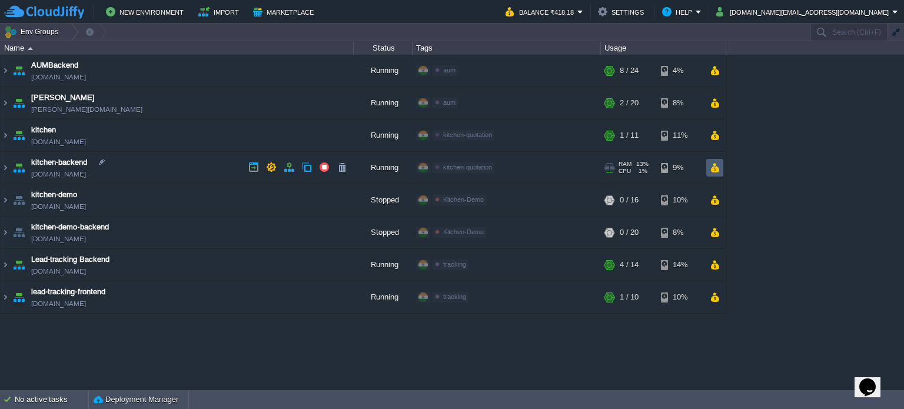
click at [709, 167] on td at bounding box center [715, 168] width 17 height 18
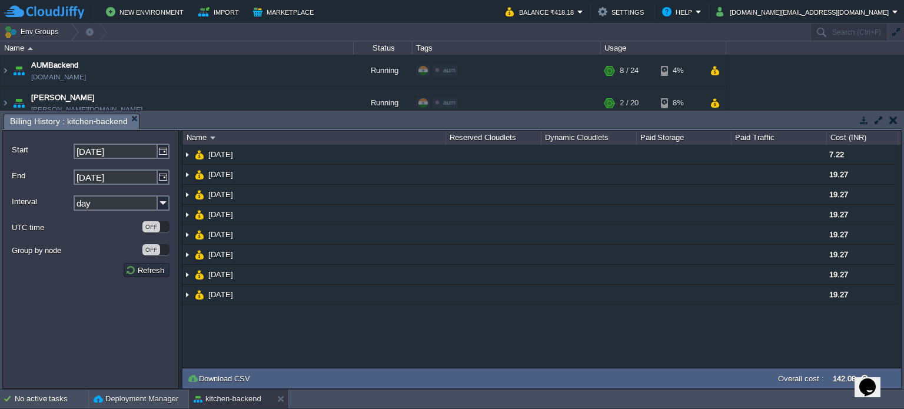
click at [893, 120] on button "button" at bounding box center [894, 120] width 8 height 11
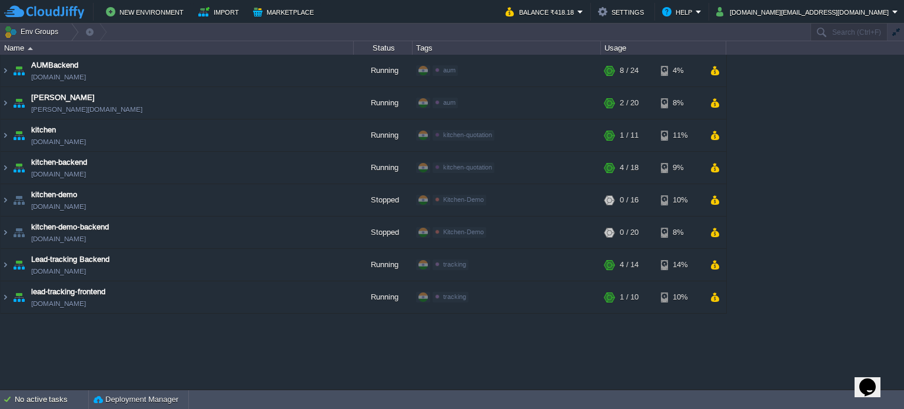
click at [615, 360] on div "AUMBackend [DOMAIN_NAME] Running aum Edit RAM 24% CPU 1% 8 / 24 4% aumtech [DOM…" at bounding box center [452, 222] width 904 height 335
click at [269, 263] on button "button" at bounding box center [271, 264] width 11 height 11
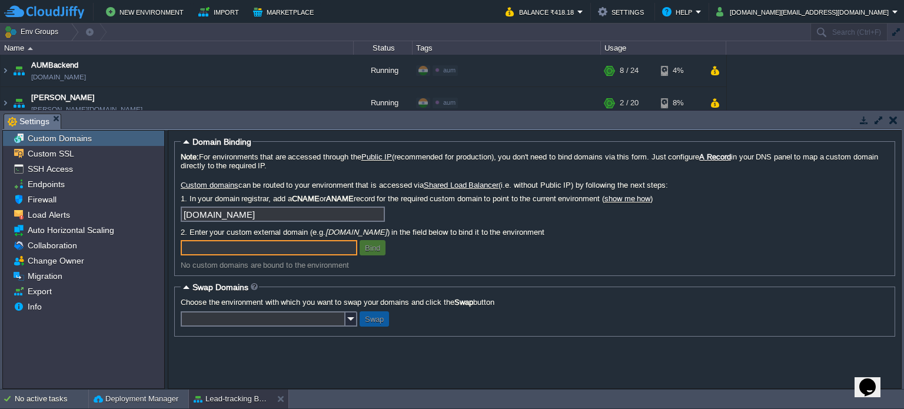
click at [893, 122] on button "button" at bounding box center [894, 120] width 8 height 11
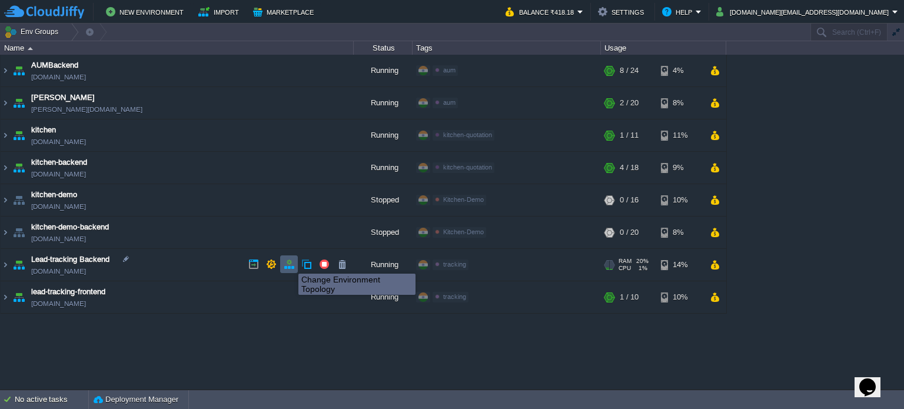
click at [290, 263] on button "button" at bounding box center [289, 264] width 11 height 11
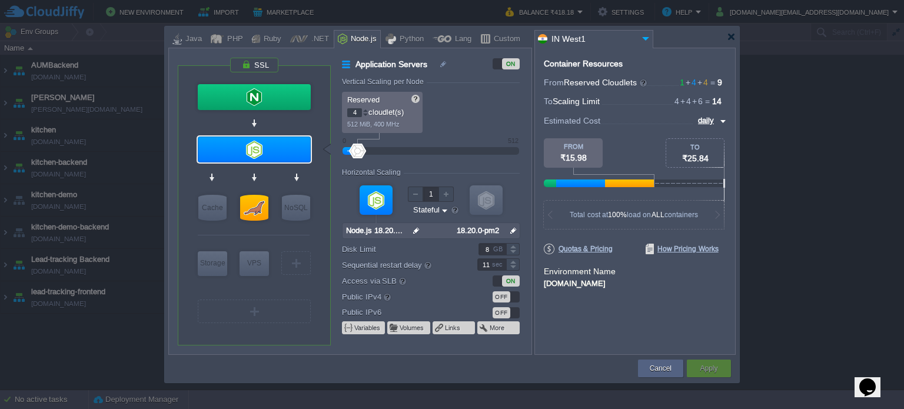
click at [631, 325] on div "Container Resources From Reserved Cloudlets 1 + 4 + 4 ... = 9 not added To Scal…" at bounding box center [635, 201] width 201 height 307
click at [728, 35] on div at bounding box center [731, 36] width 9 height 9
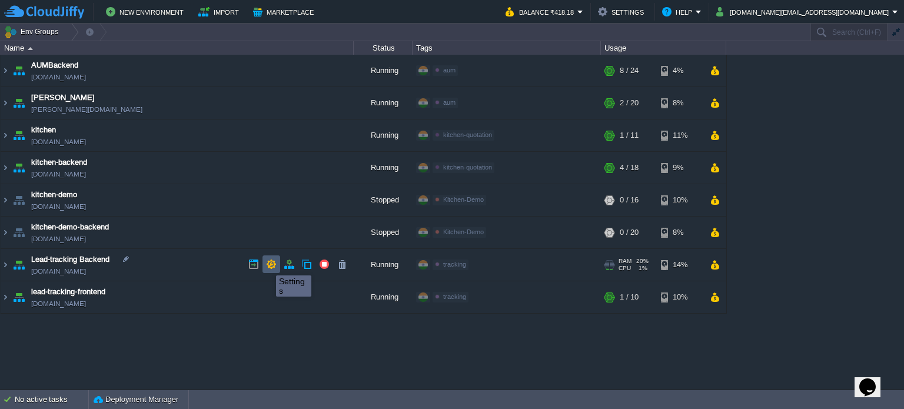
click at [271, 263] on button "button" at bounding box center [271, 264] width 11 height 11
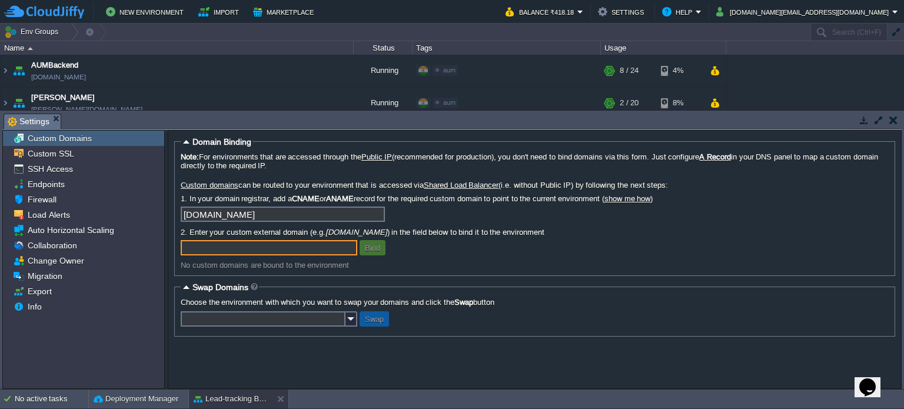
click at [890, 122] on button "button" at bounding box center [894, 120] width 8 height 11
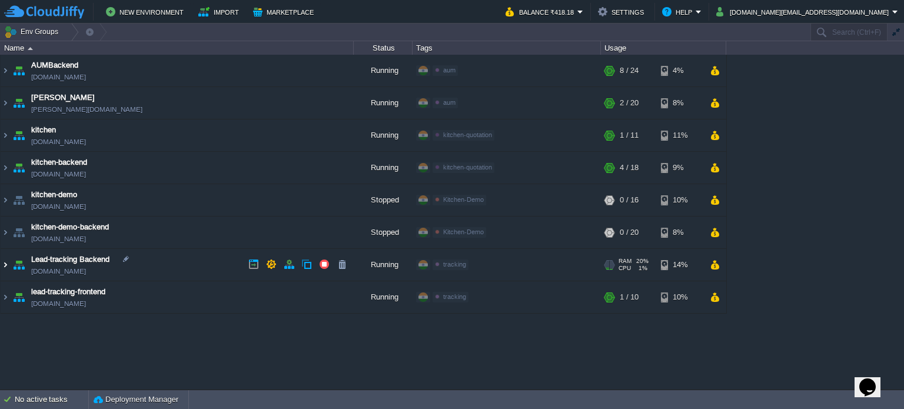
click at [4, 266] on img at bounding box center [5, 265] width 9 height 32
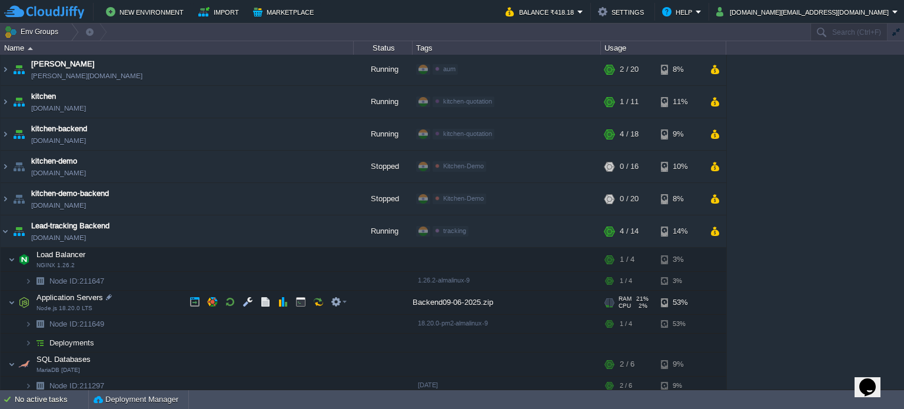
scroll to position [69, 0]
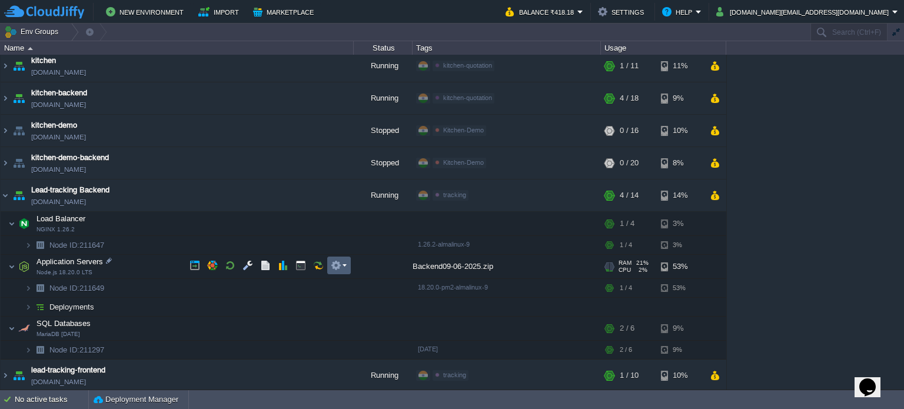
click at [336, 267] on button "button" at bounding box center [336, 265] width 11 height 11
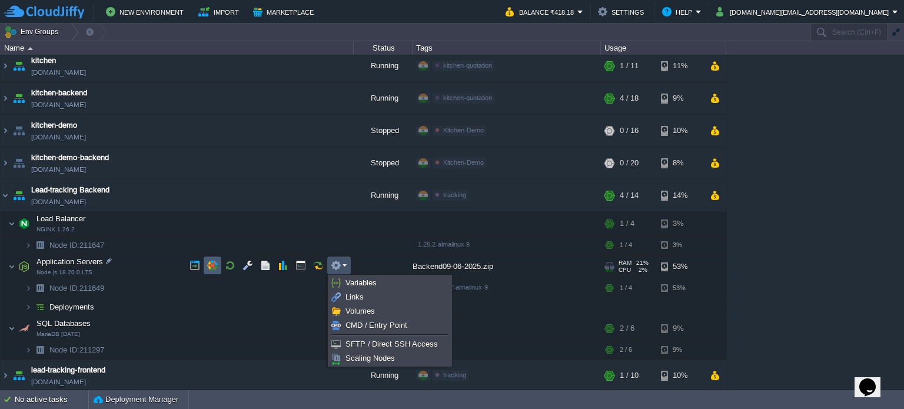
click at [213, 263] on button "button" at bounding box center [212, 265] width 11 height 11
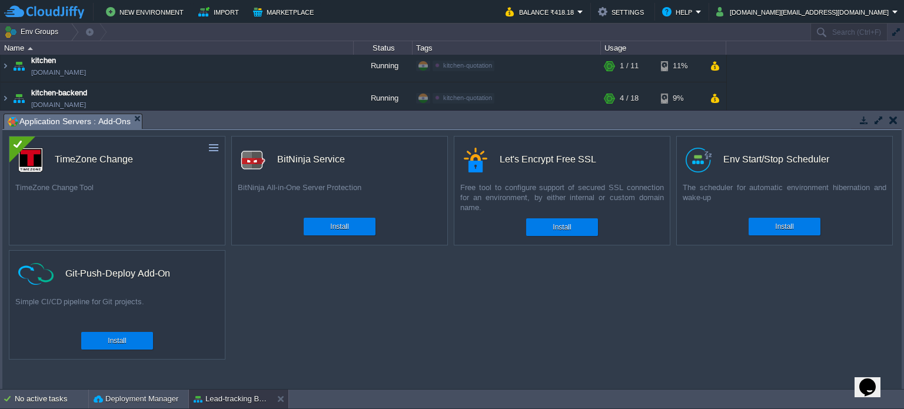
click at [782, 173] on div "custom Env Start/Stop Scheduler The scheduler for automatic environment hiberna…" at bounding box center [785, 191] width 217 height 110
click at [765, 324] on div "custom TimeZone Change TimeZone Change Tool Install custom BitNinja Service Bit…" at bounding box center [452, 259] width 900 height 259
click at [893, 119] on button "button" at bounding box center [894, 120] width 8 height 11
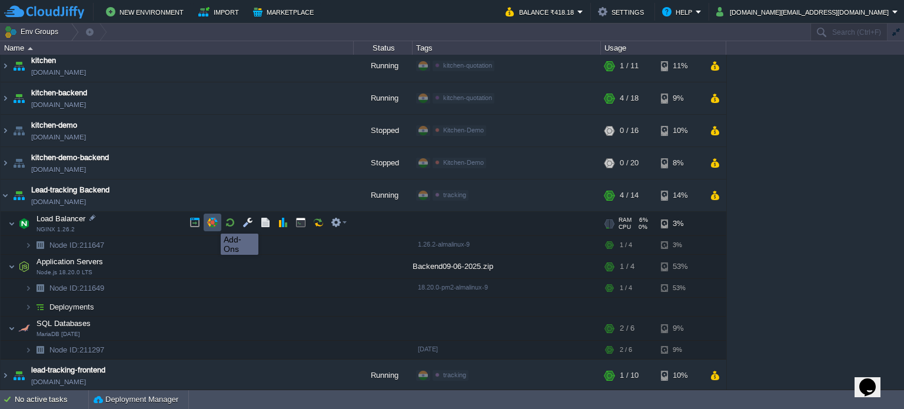
click at [212, 223] on button "button" at bounding box center [212, 222] width 11 height 11
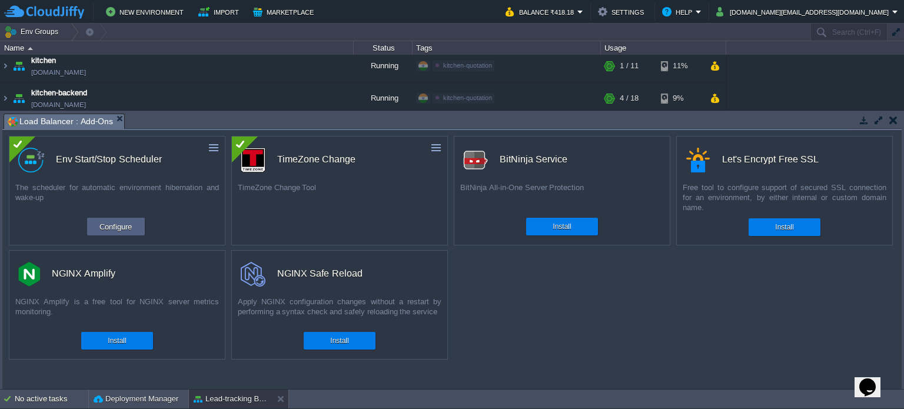
click at [114, 183] on div "The scheduler for automatic environment hibernation and wake-up" at bounding box center [117, 197] width 216 height 29
click at [112, 231] on button "Configure" at bounding box center [115, 227] width 39 height 14
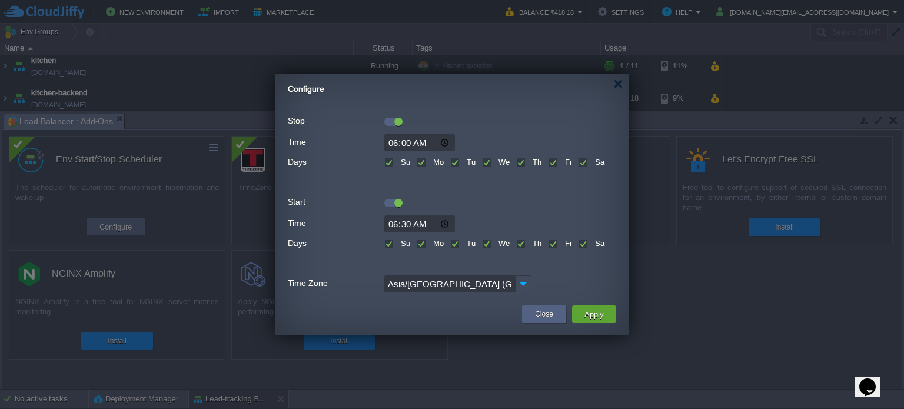
click at [389, 202] on div at bounding box center [394, 203] width 18 height 8
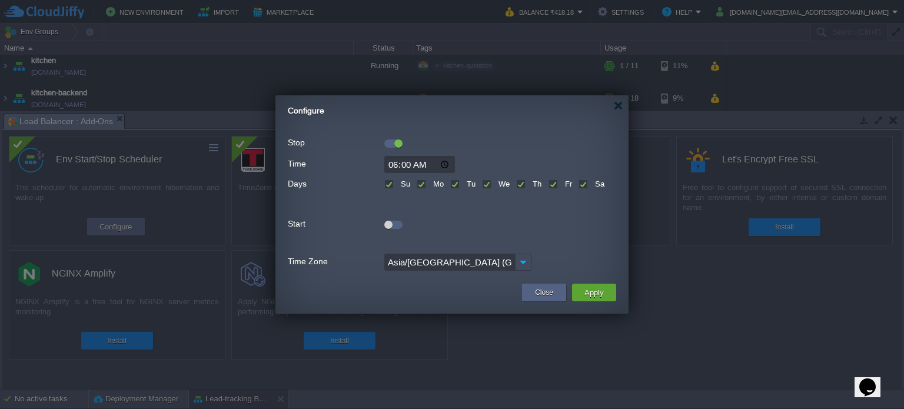
click at [402, 223] on div at bounding box center [394, 225] width 18 height 8
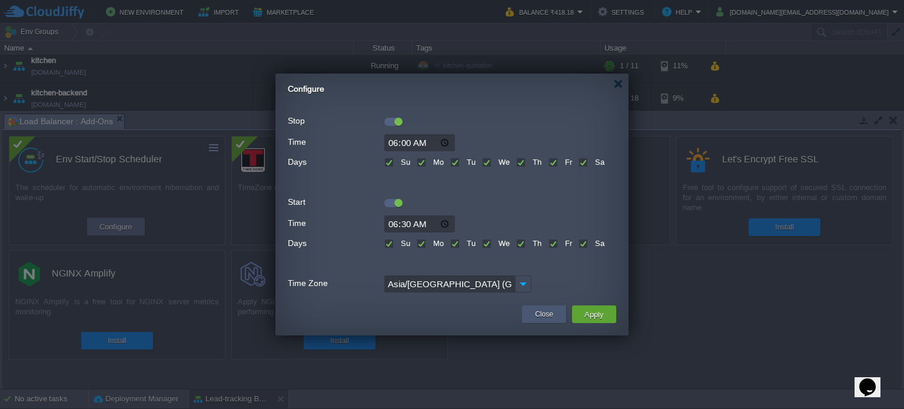
click at [532, 313] on div "Close" at bounding box center [544, 315] width 26 height 18
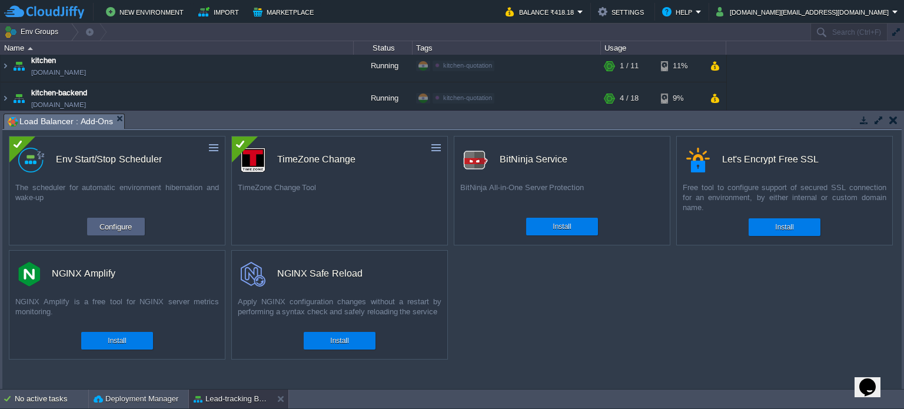
click at [895, 115] on button "button" at bounding box center [894, 120] width 8 height 11
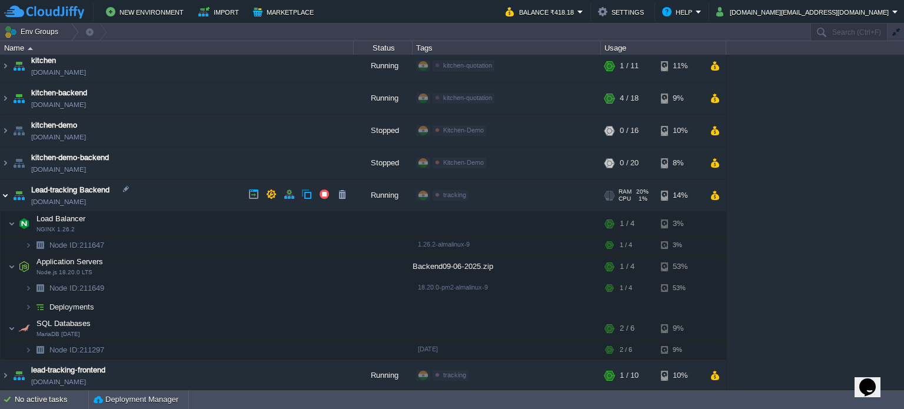
click at [5, 193] on img at bounding box center [5, 196] width 9 height 32
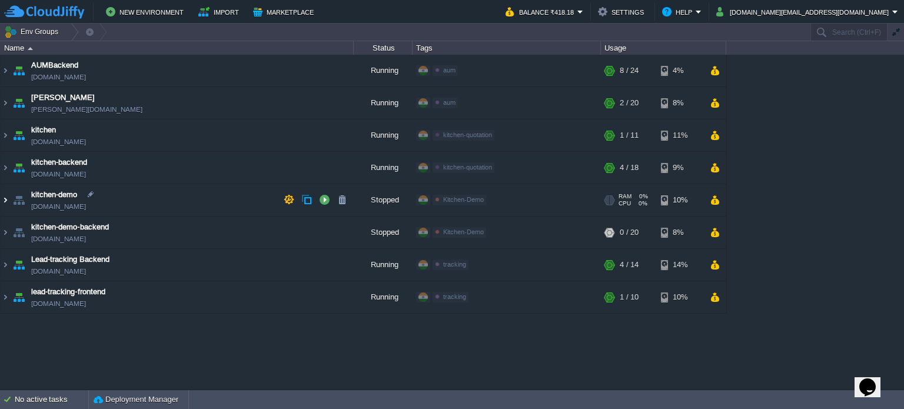
scroll to position [0, 0]
click at [325, 266] on button "button" at bounding box center [324, 264] width 11 height 11
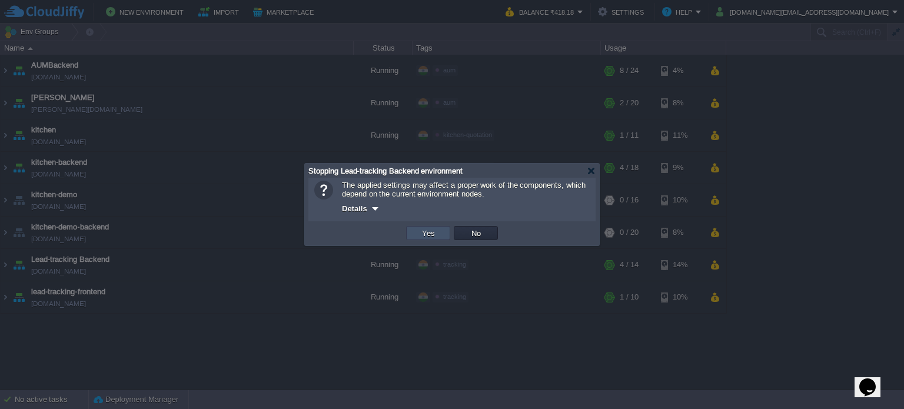
click at [431, 236] on button "Yes" at bounding box center [429, 233] width 20 height 11
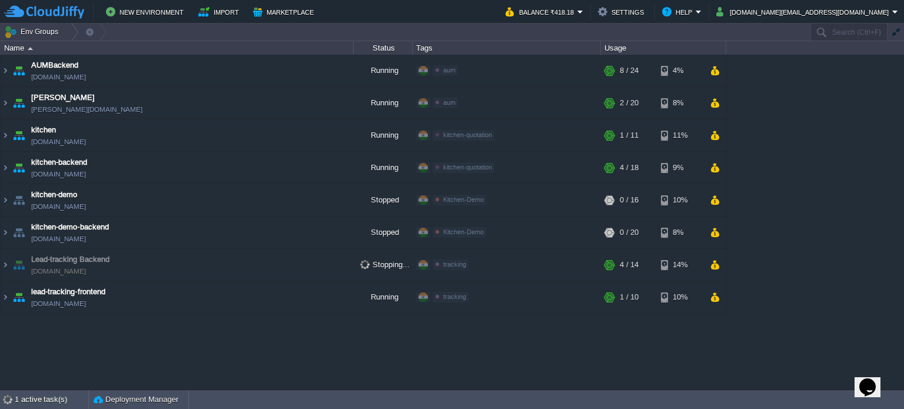
click at [490, 367] on div "AUMBackend [DOMAIN_NAME] Running aum Edit RAM 24% CPU 1% 8 / 24 4% aumtech [DOM…" at bounding box center [452, 222] width 904 height 335
